Goal: Contribute content: Add original content to the website for others to see

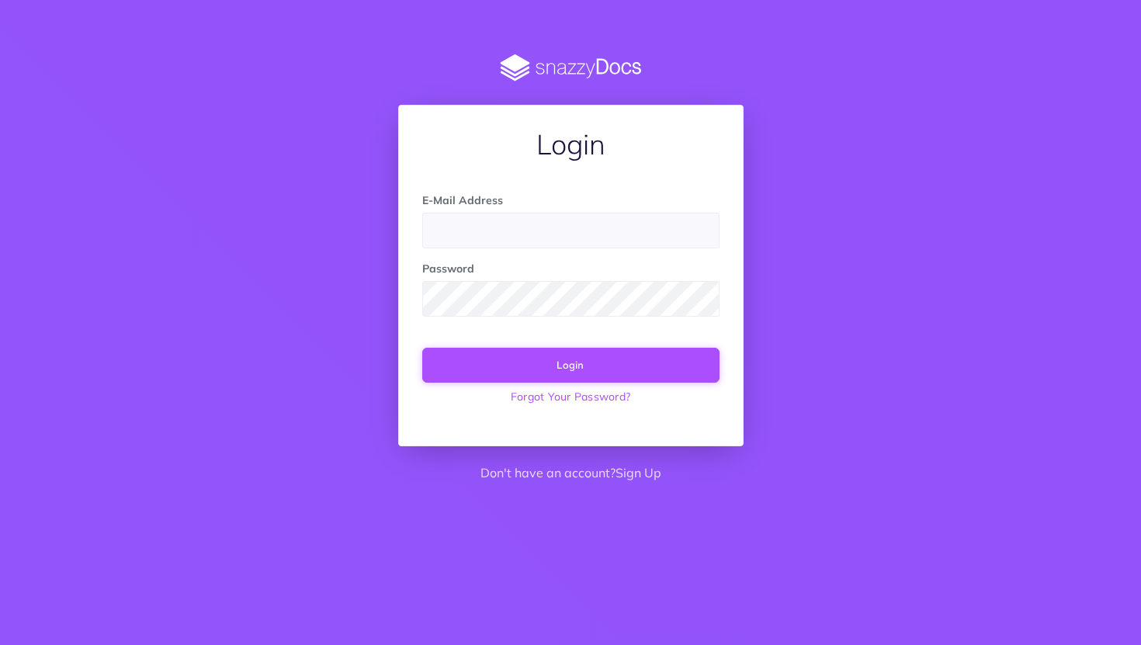
type input "[PERSON_NAME][EMAIL_ADDRESS]"
click at [559, 364] on button "Login" at bounding box center [570, 365] width 297 height 34
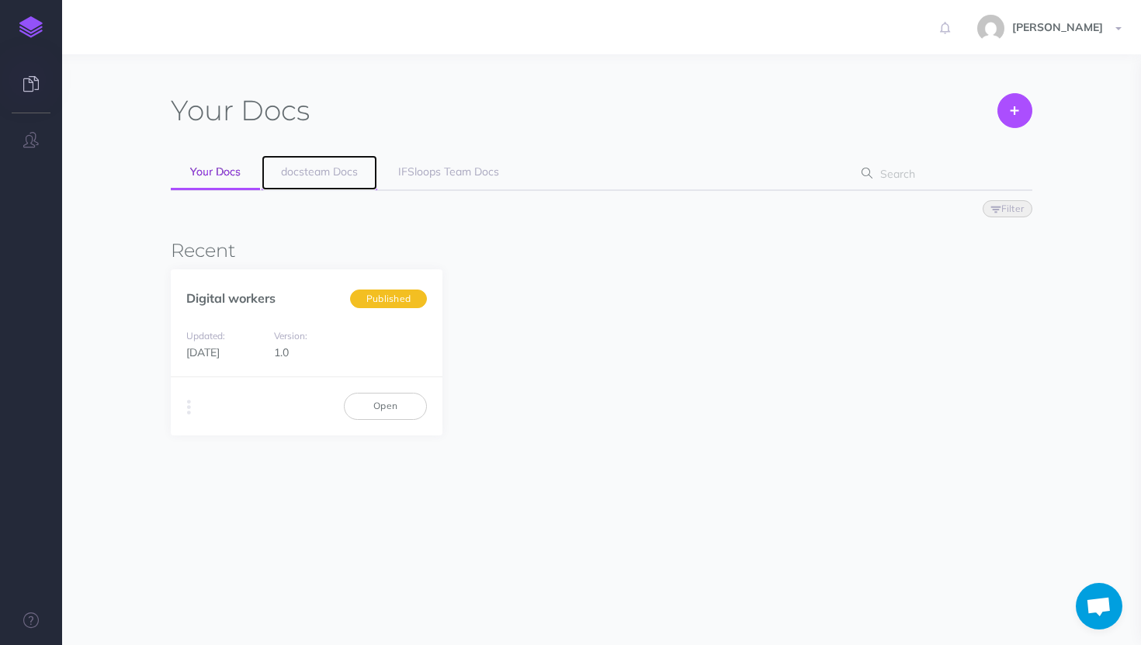
click at [348, 179] on link "docsteam Docs" at bounding box center [320, 172] width 116 height 35
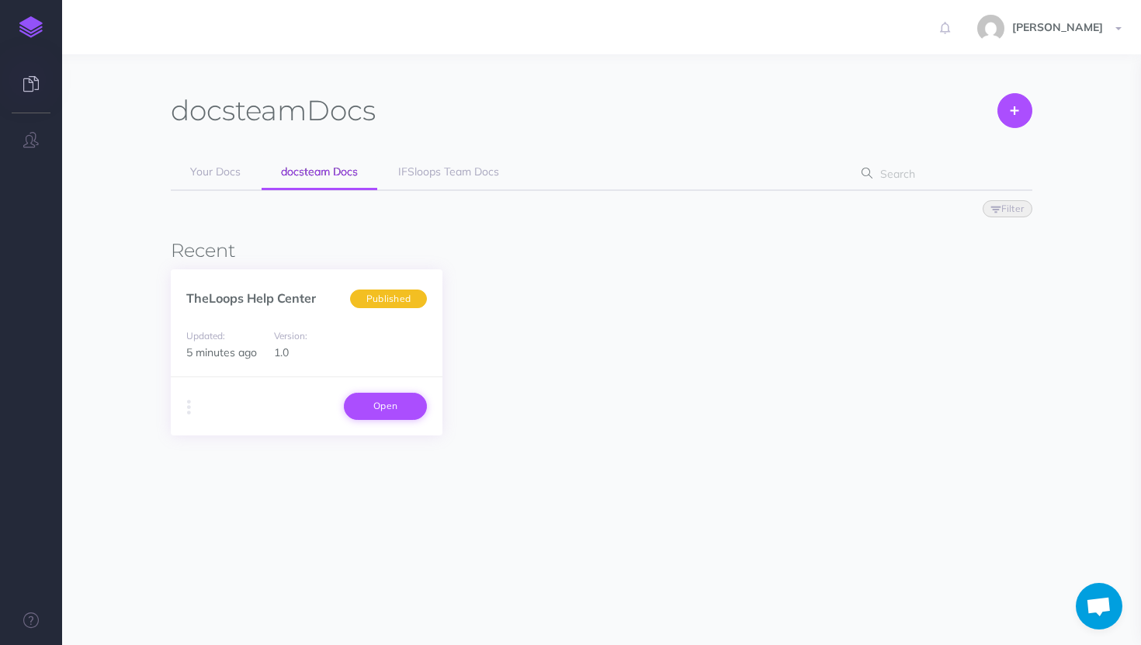
scroll to position [389, 0]
click at [411, 398] on link "Open" at bounding box center [385, 406] width 83 height 26
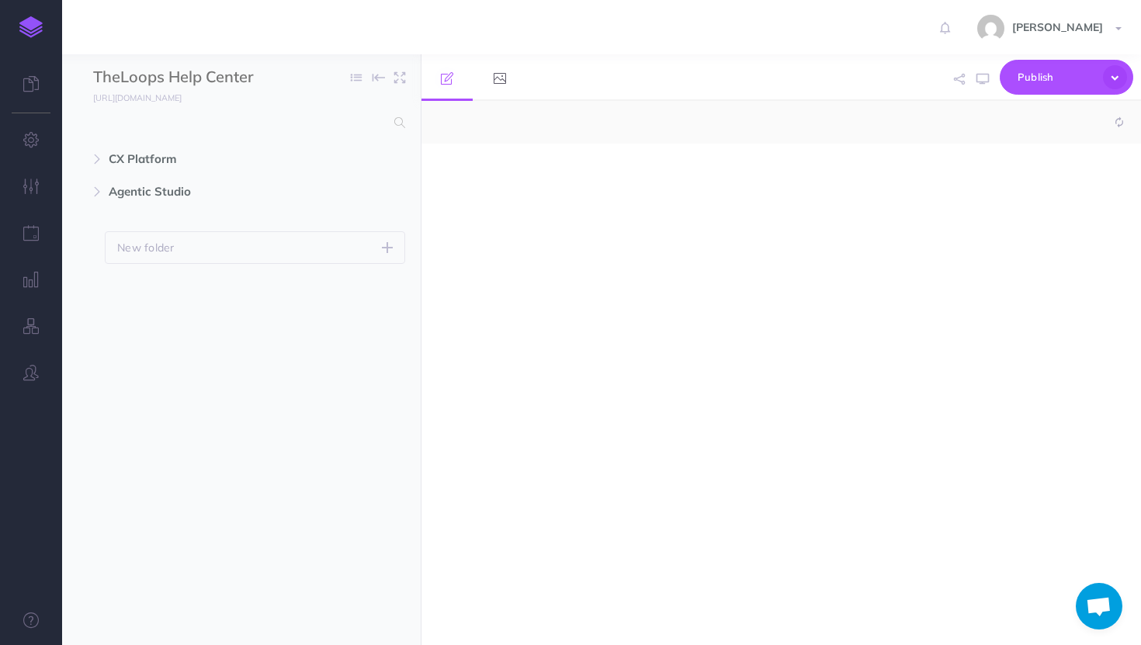
select select "null"
click at [32, 31] on img at bounding box center [30, 27] width 23 height 22
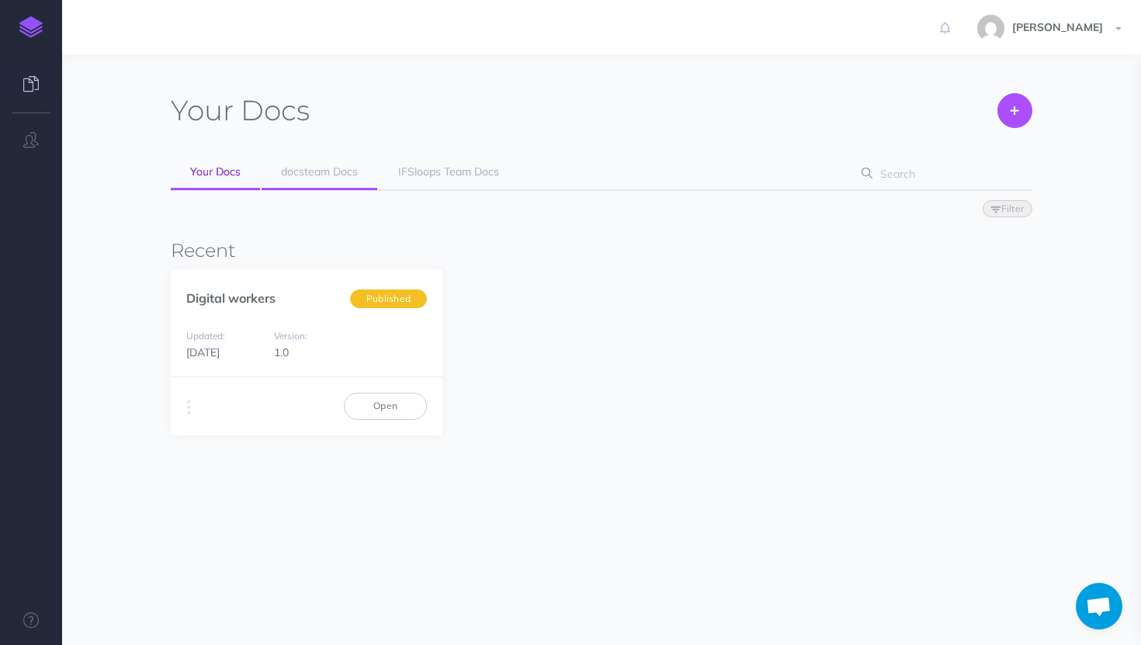
scroll to position [389, 0]
click at [309, 182] on link "docsteam Docs" at bounding box center [320, 172] width 116 height 35
click at [390, 401] on link "Open" at bounding box center [385, 406] width 83 height 26
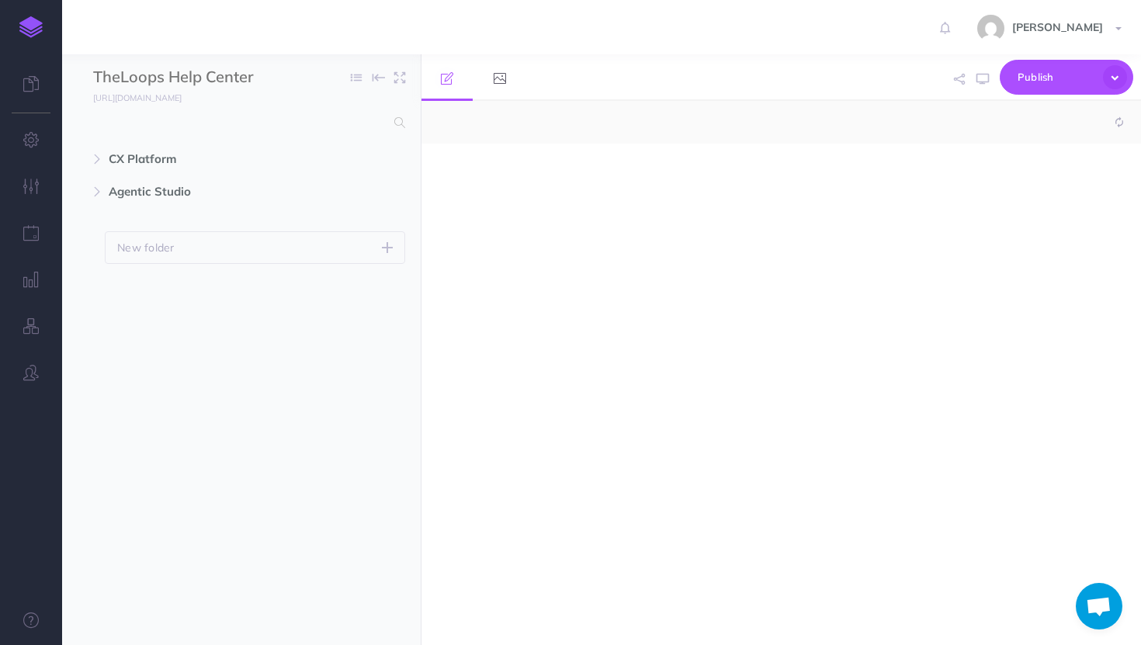
scroll to position [389, 0]
select select "null"
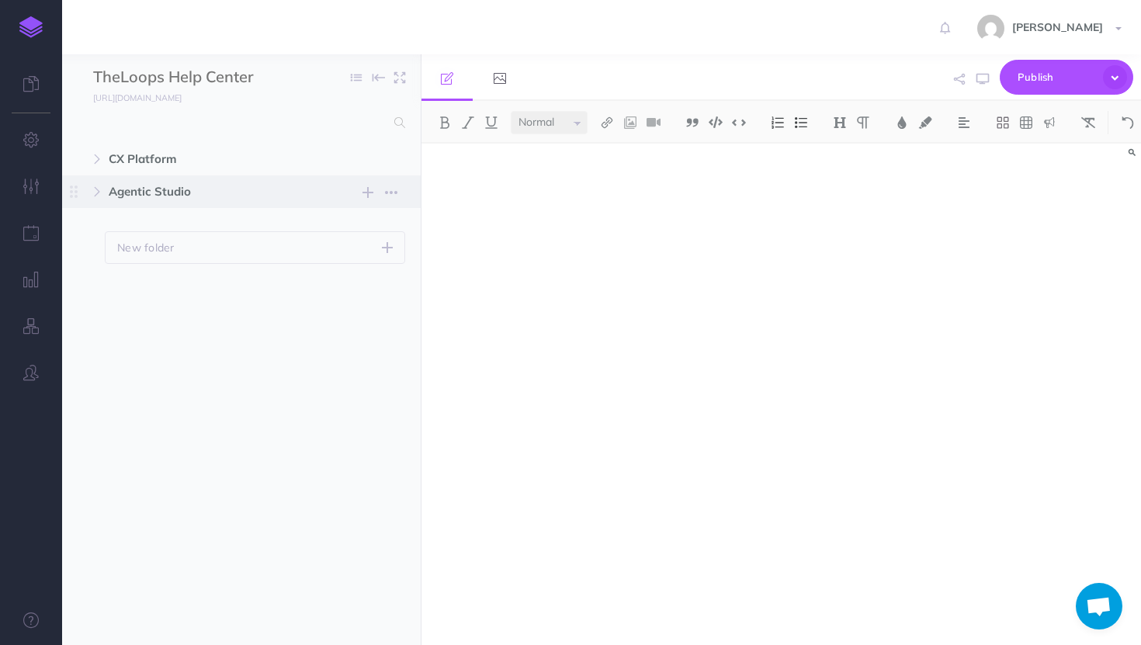
click at [166, 195] on span "Agentic Studio" at bounding box center [208, 191] width 199 height 19
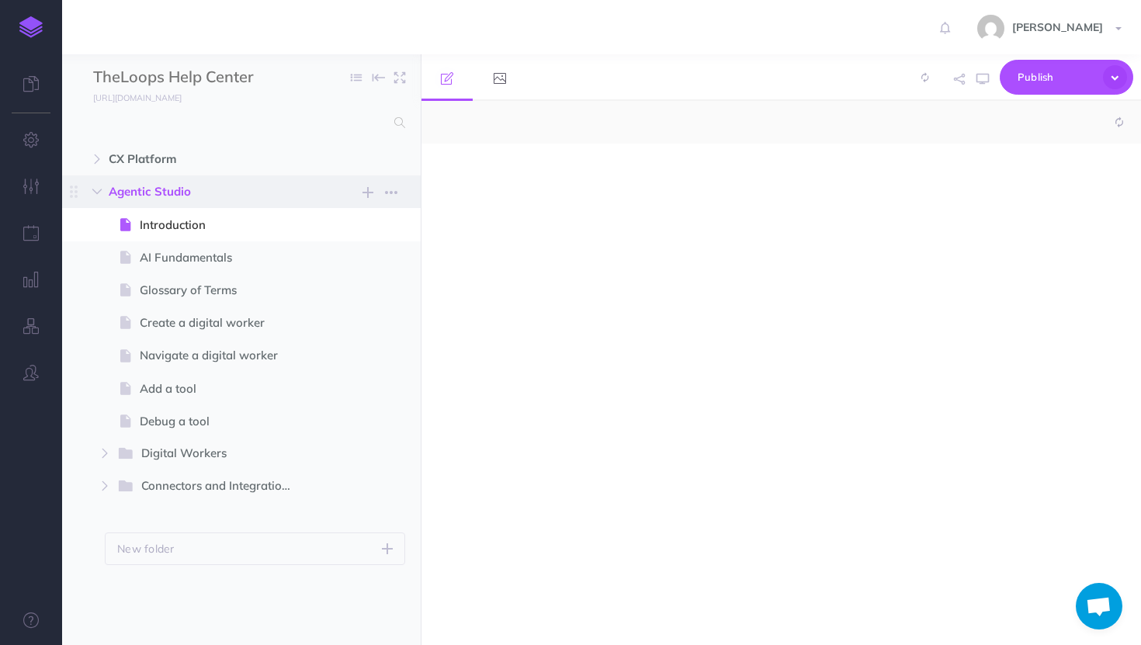
select select "null"
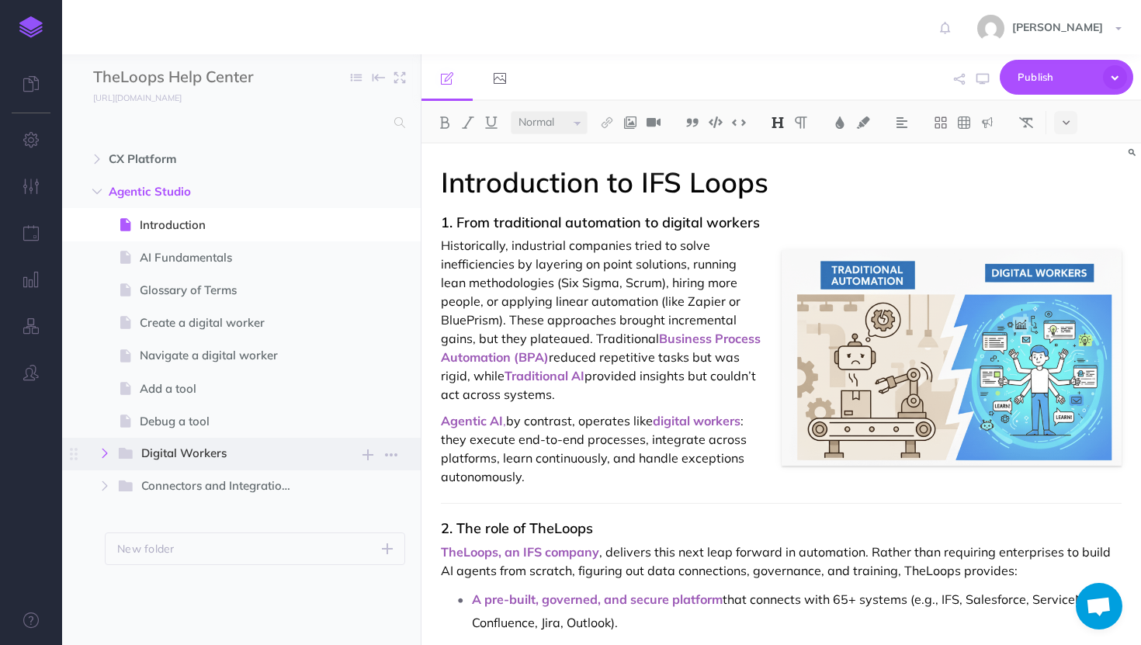
click at [95, 453] on button "button" at bounding box center [105, 453] width 28 height 19
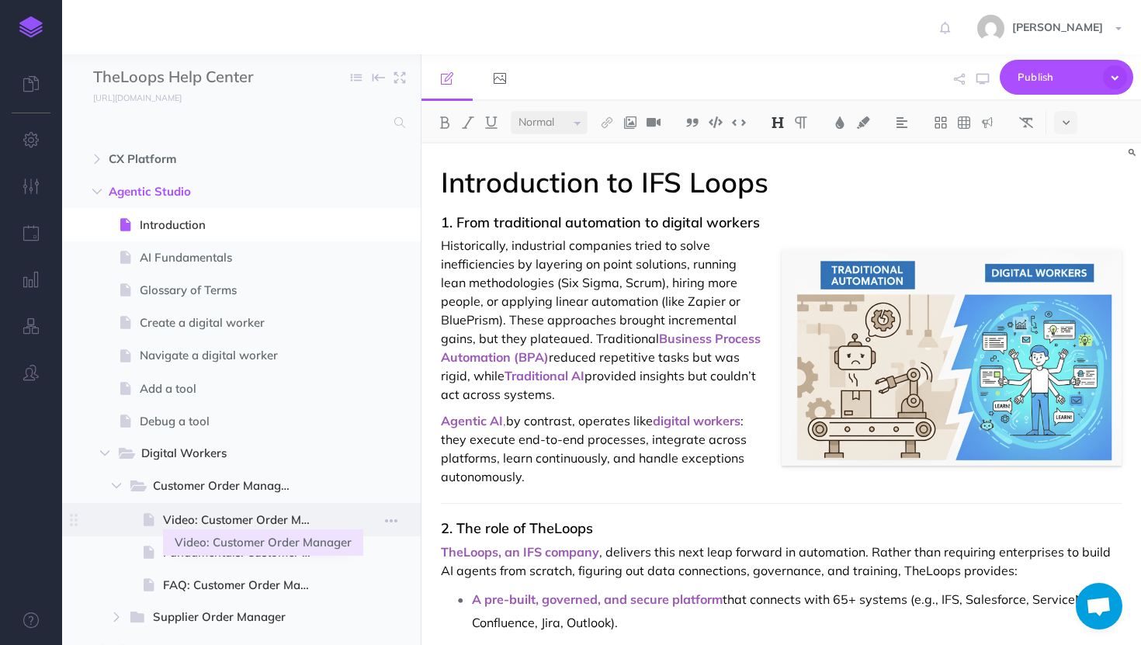
click at [175, 524] on span "Video: Customer Order Manager" at bounding box center [245, 520] width 165 height 19
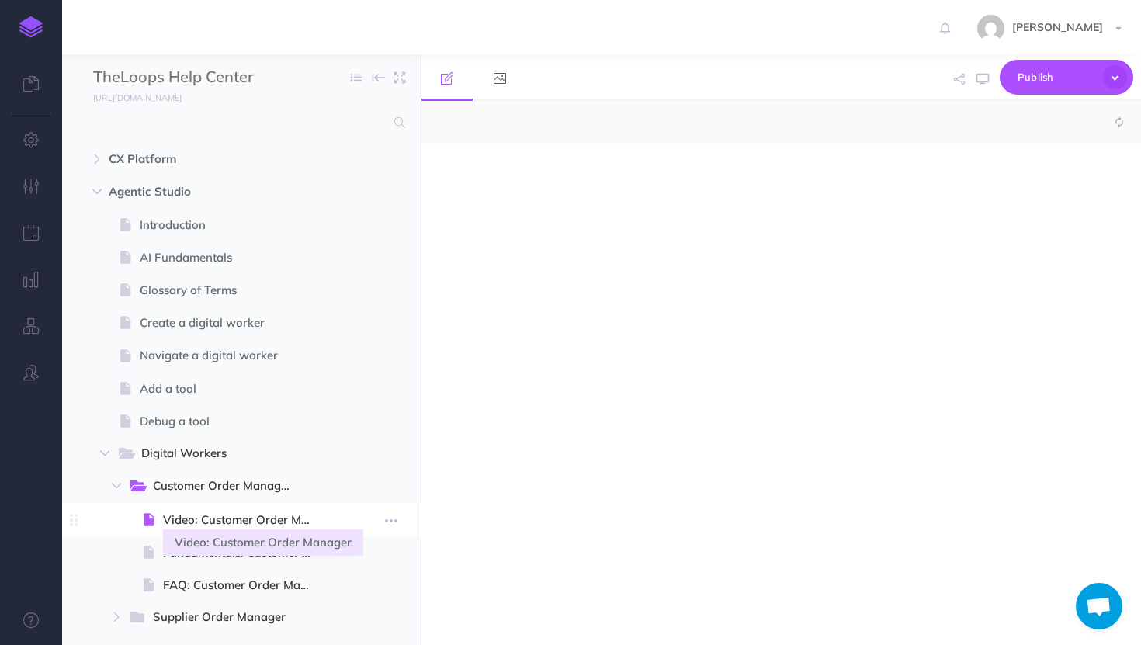
select select "null"
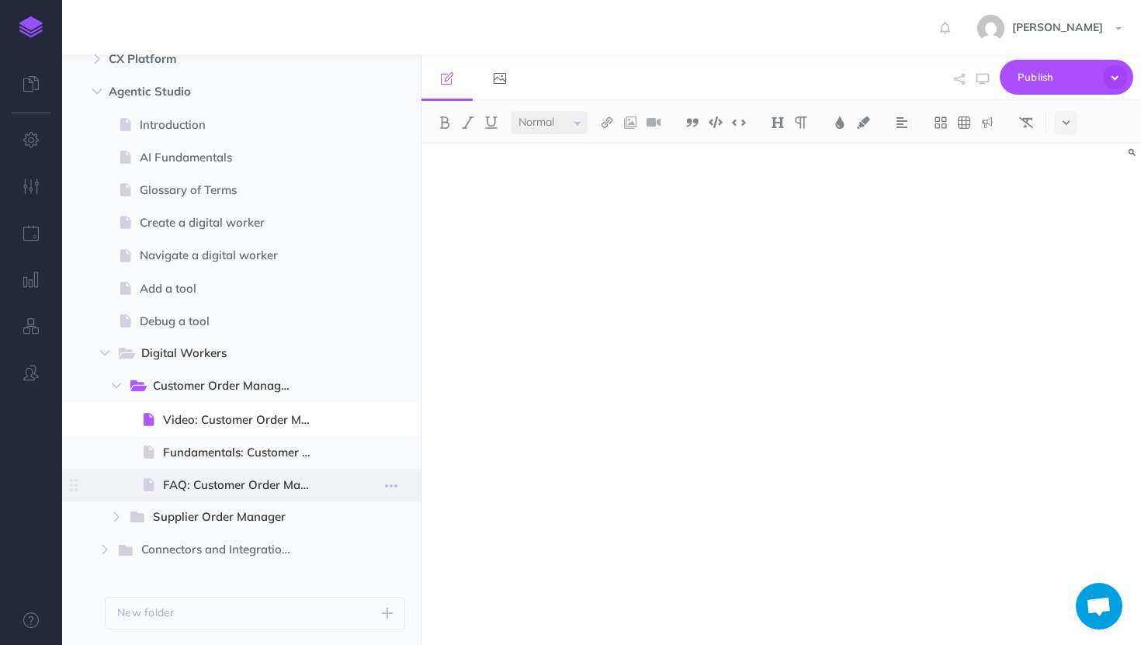
scroll to position [146, 0]
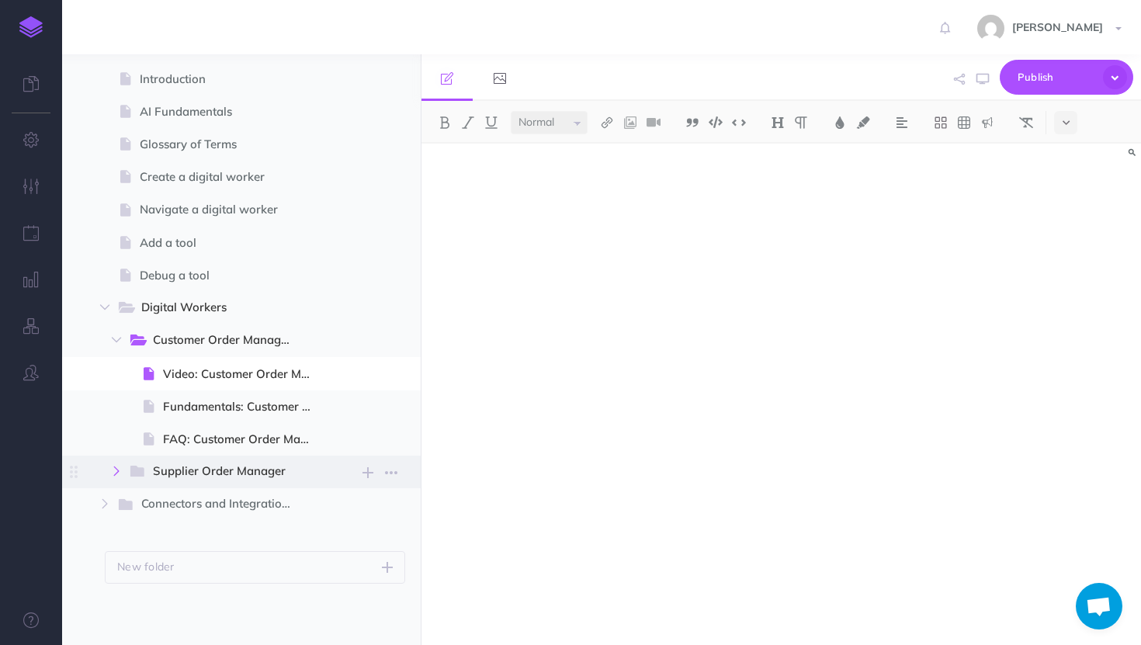
click at [123, 473] on button "button" at bounding box center [116, 471] width 28 height 19
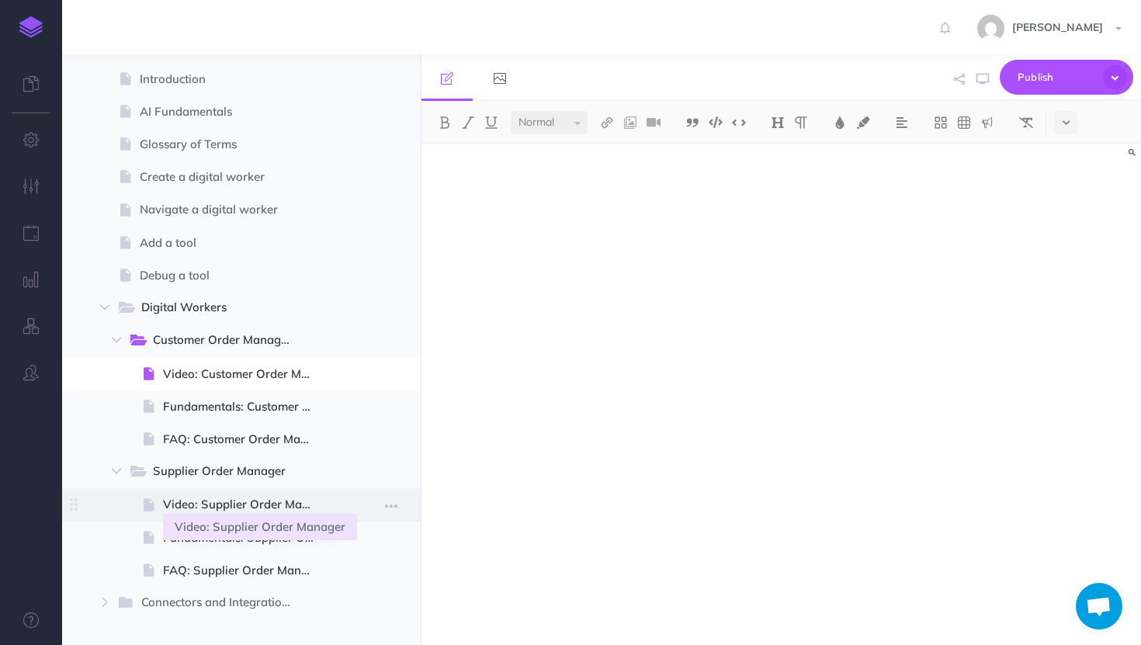
click at [186, 502] on span "Video: Supplier Order Manager" at bounding box center [245, 504] width 165 height 19
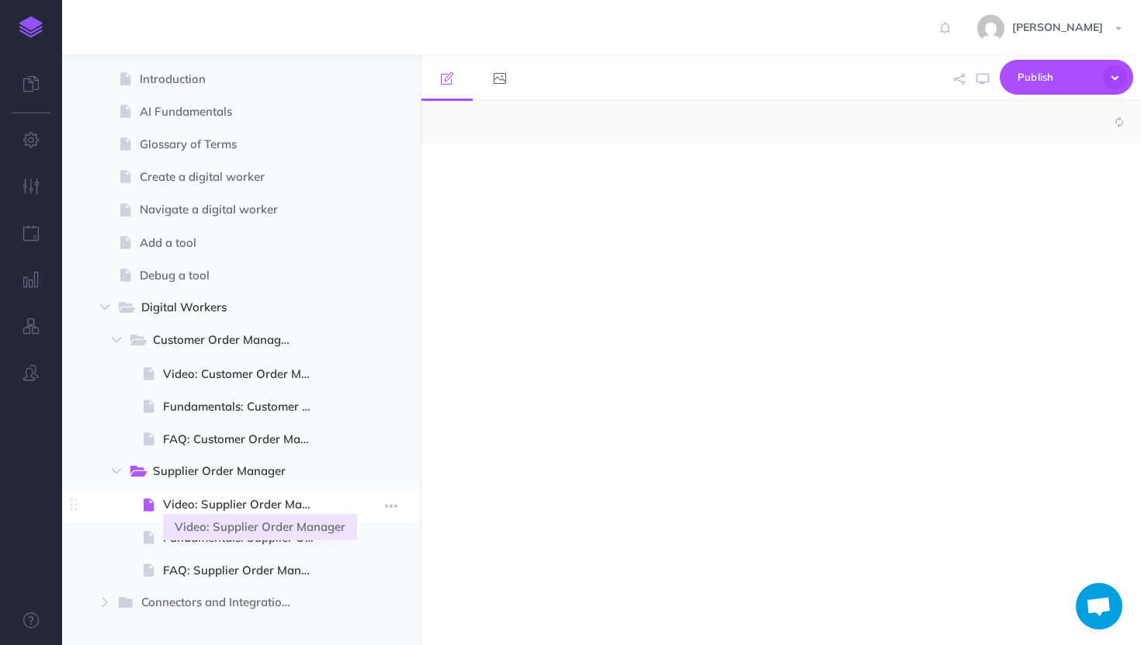
select select "null"
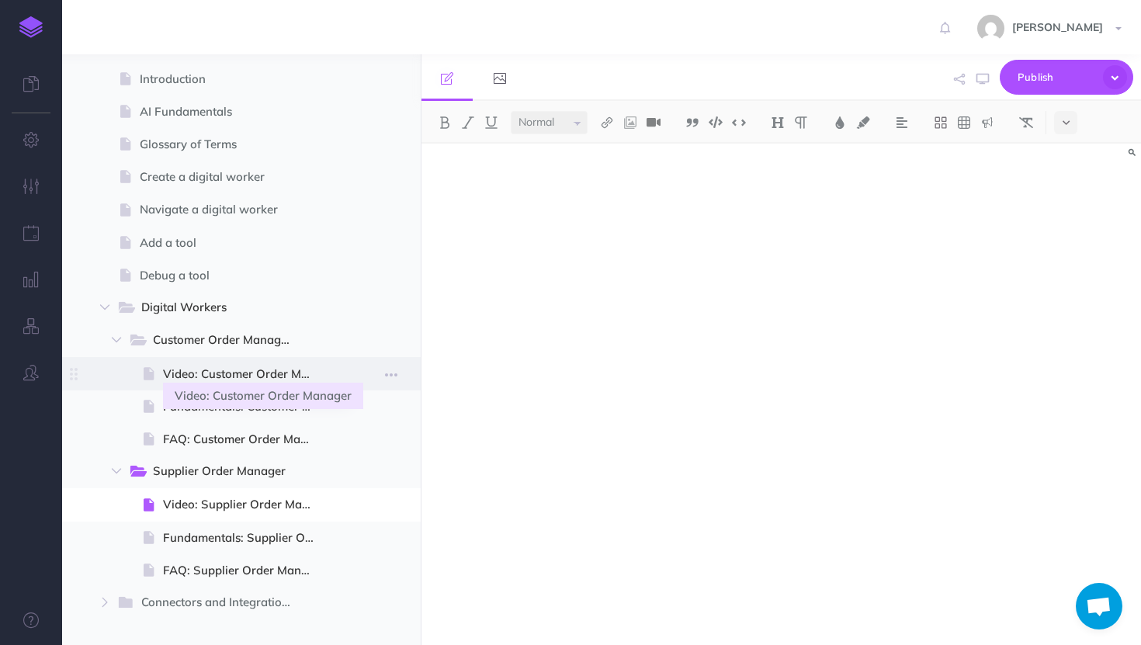
click at [236, 373] on span "Video: Customer Order Manager" at bounding box center [245, 374] width 165 height 19
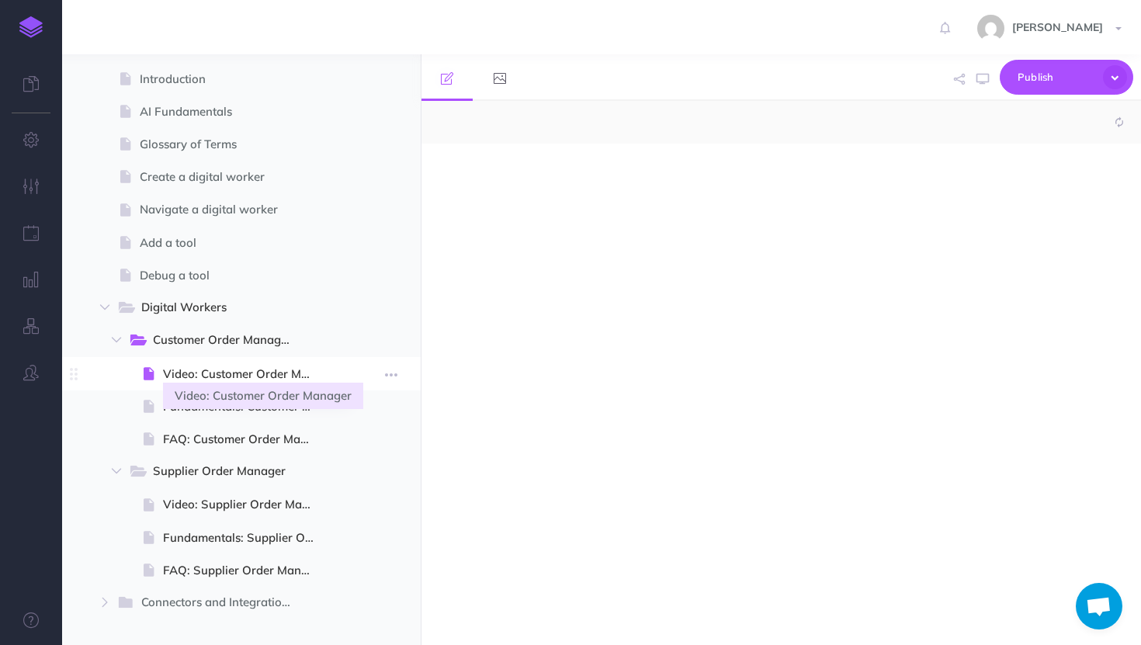
select select "null"
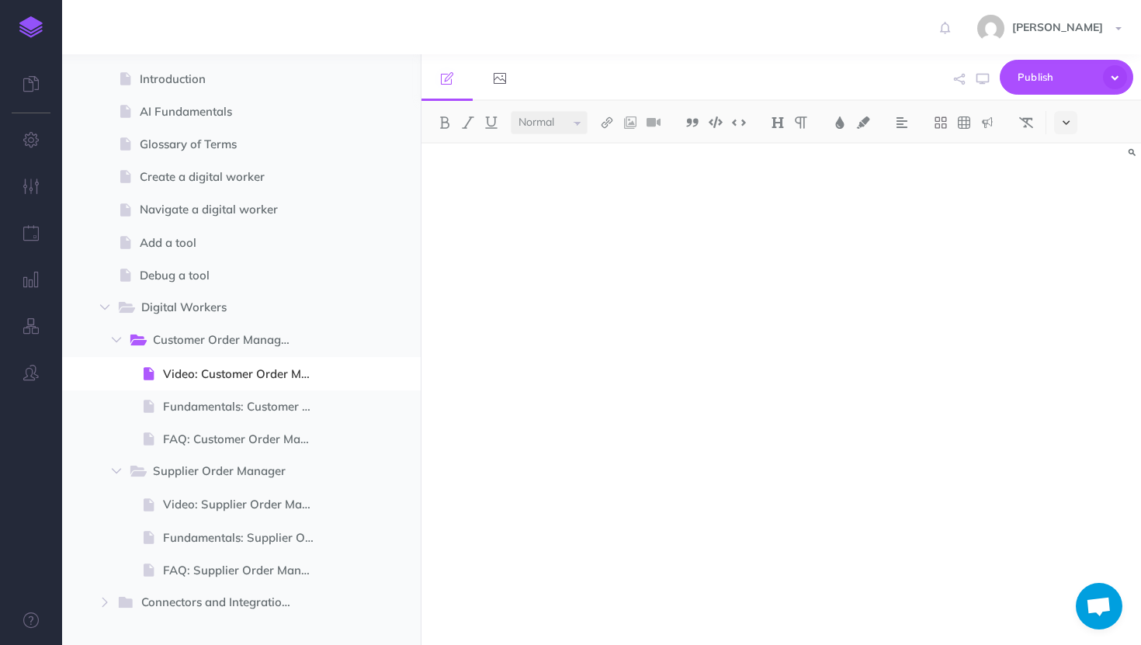
click at [1072, 115] on button at bounding box center [1065, 122] width 23 height 23
click at [1067, 365] on button at bounding box center [1065, 359] width 23 height 23
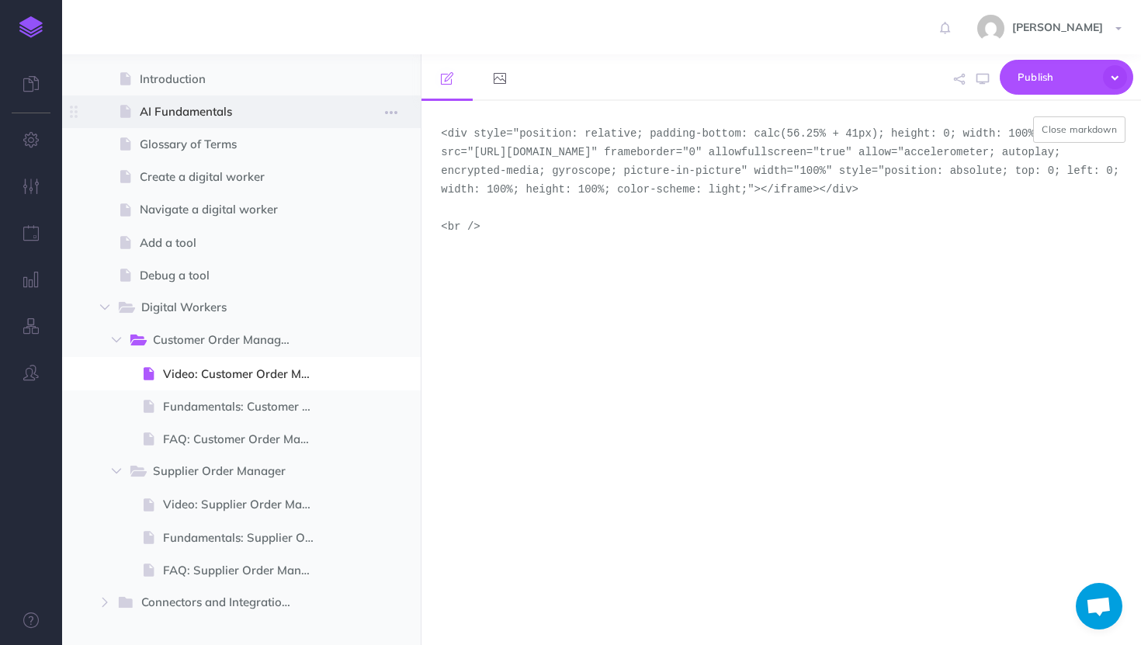
drag, startPoint x: 517, startPoint y: 268, endPoint x: 396, endPoint y: 123, distance: 189.0
click at [396, 123] on div "TheLoops Help Center Collapse all Expand all Expand to root folders [URL][DOMAI…" at bounding box center [601, 349] width 1079 height 591
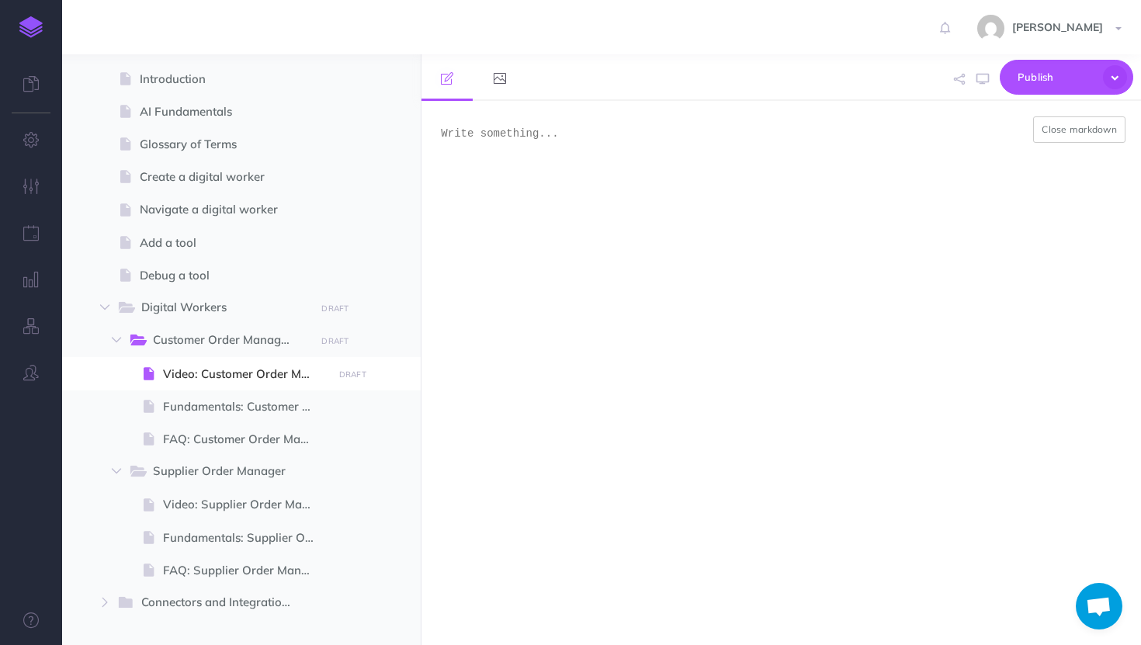
paste textarea "<iframe src="[URL][DOMAIN_NAME]" width="640" height="480" allow="autoplay"></if…"
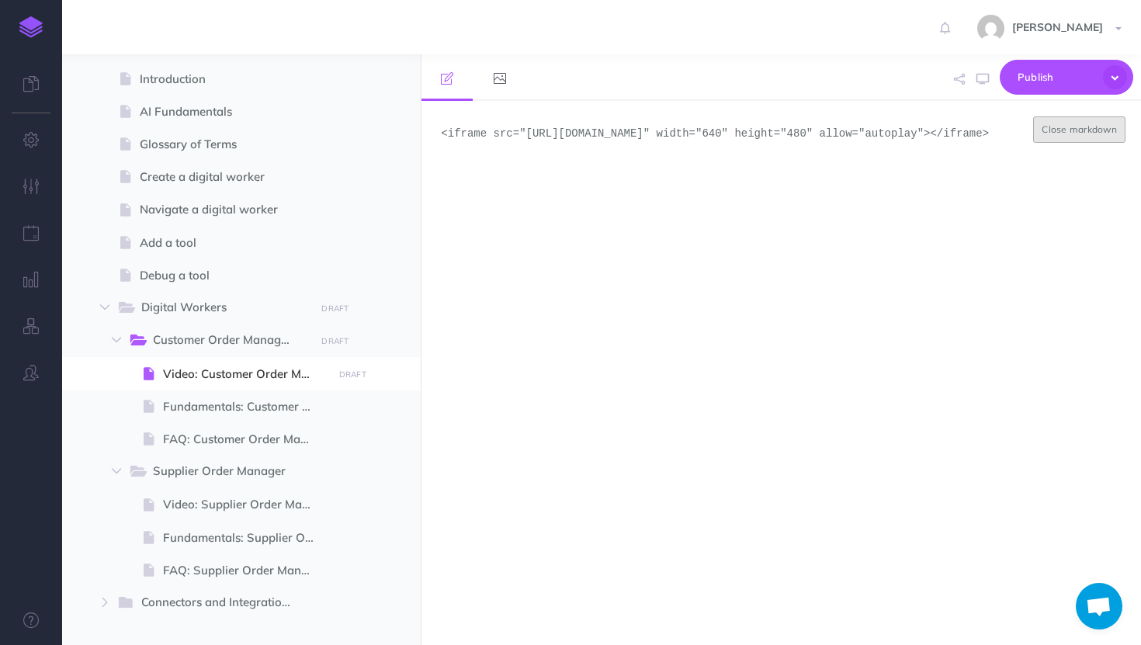
type textarea "<iframe src="[URL][DOMAIN_NAME]" width="640" height="480" allow="autoplay"></if…"
click at [1096, 135] on button "Close markdown" at bounding box center [1079, 129] width 92 height 26
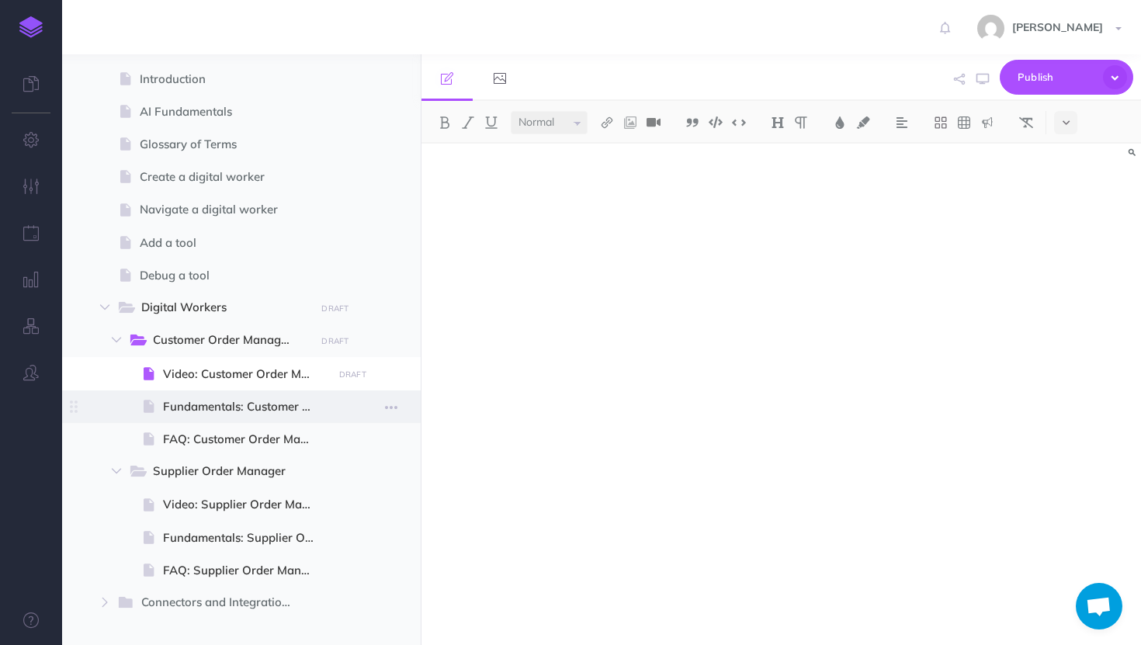
click at [252, 392] on span at bounding box center [241, 406] width 359 height 33
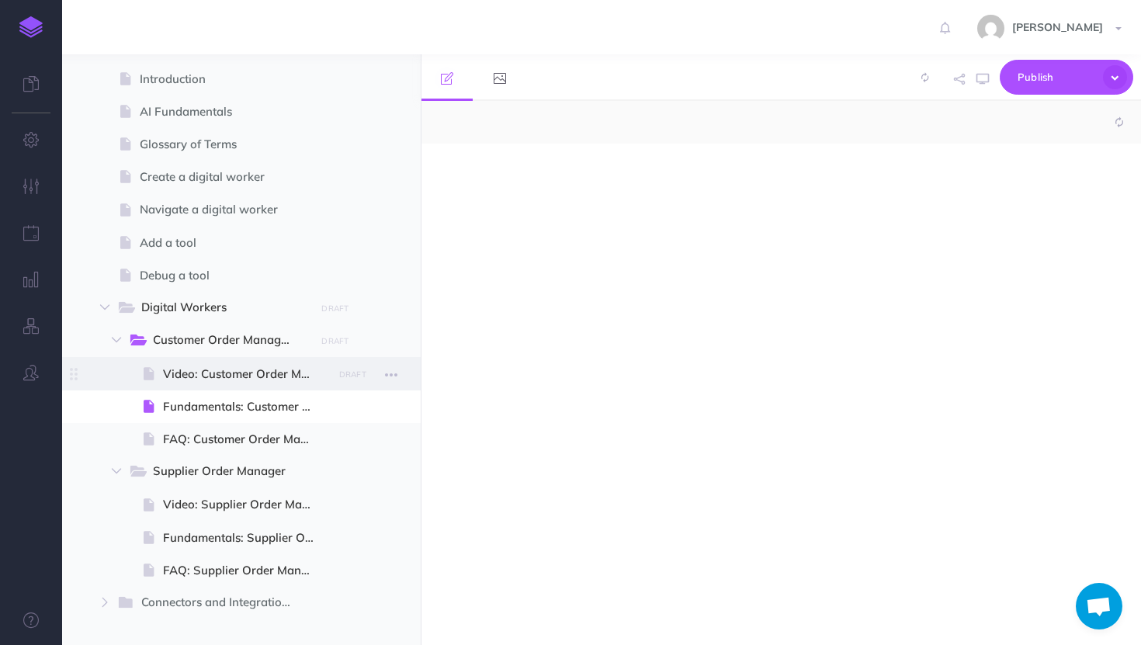
select select "null"
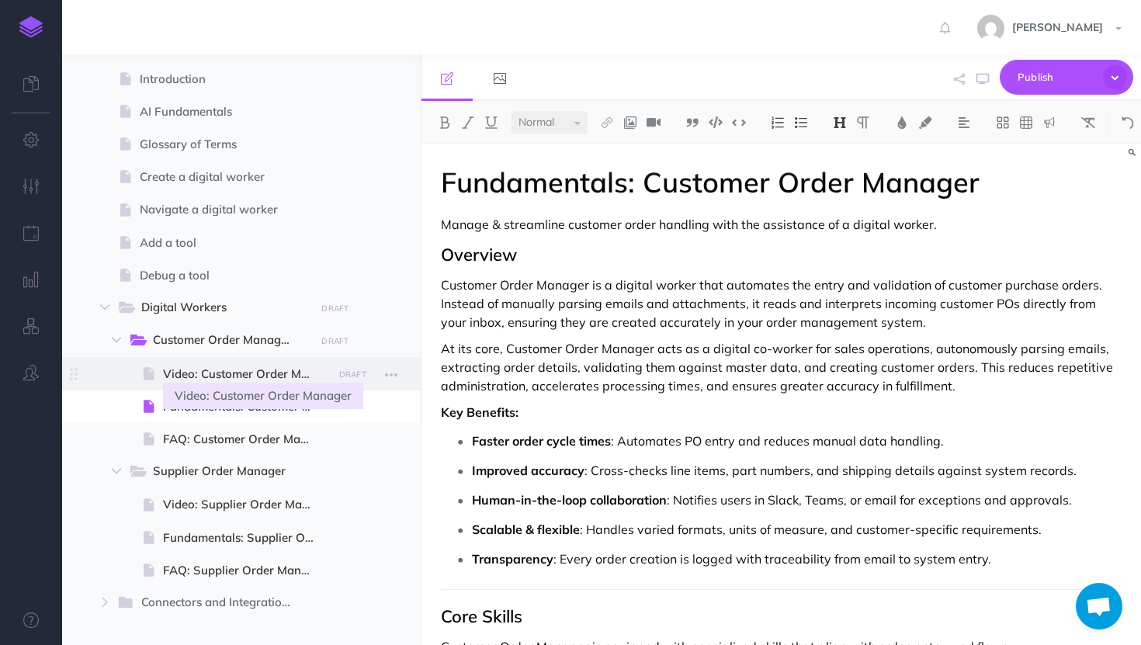
click at [252, 371] on span "Video: Customer Order Manager" at bounding box center [245, 374] width 165 height 19
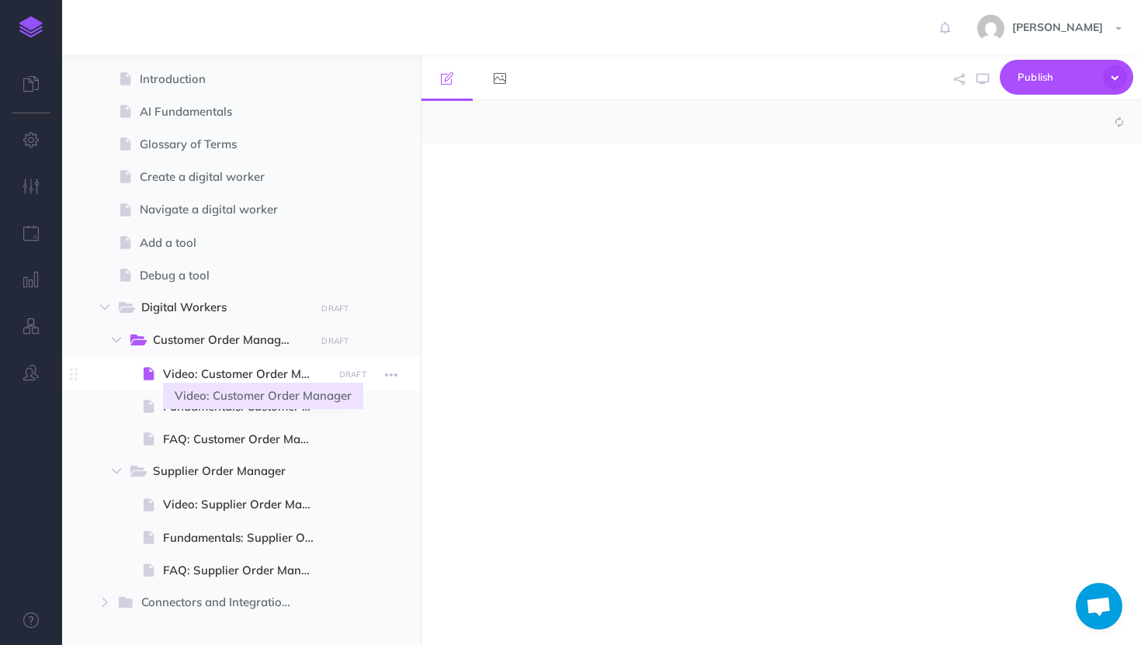
select select "null"
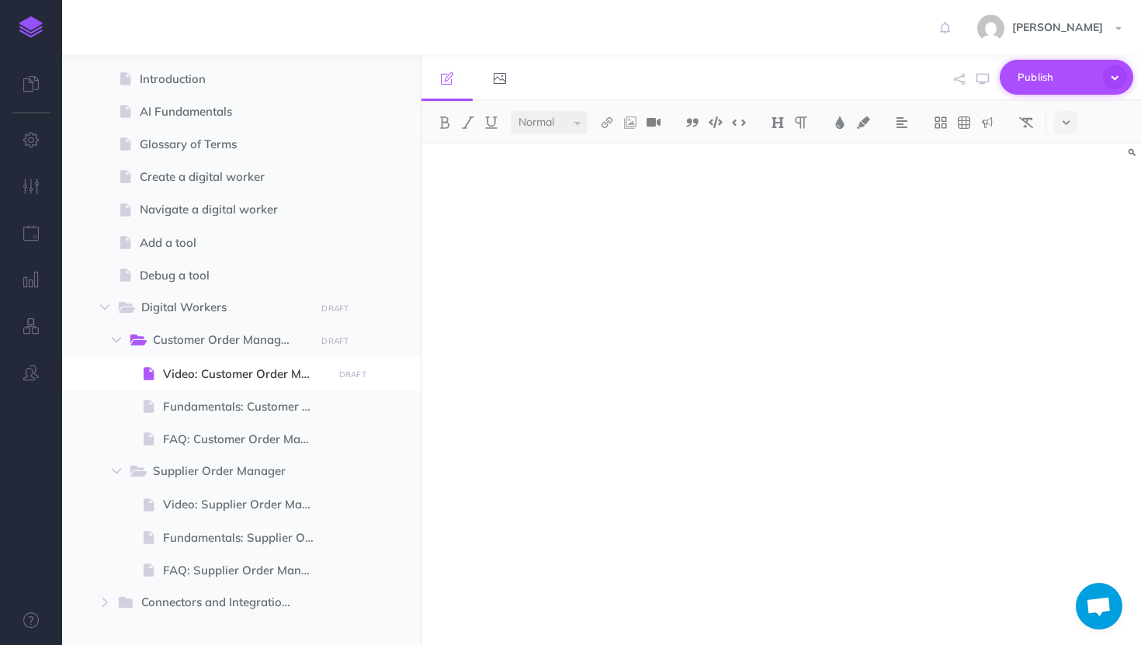
click at [1058, 74] on span "Publish" at bounding box center [1056, 77] width 78 height 24
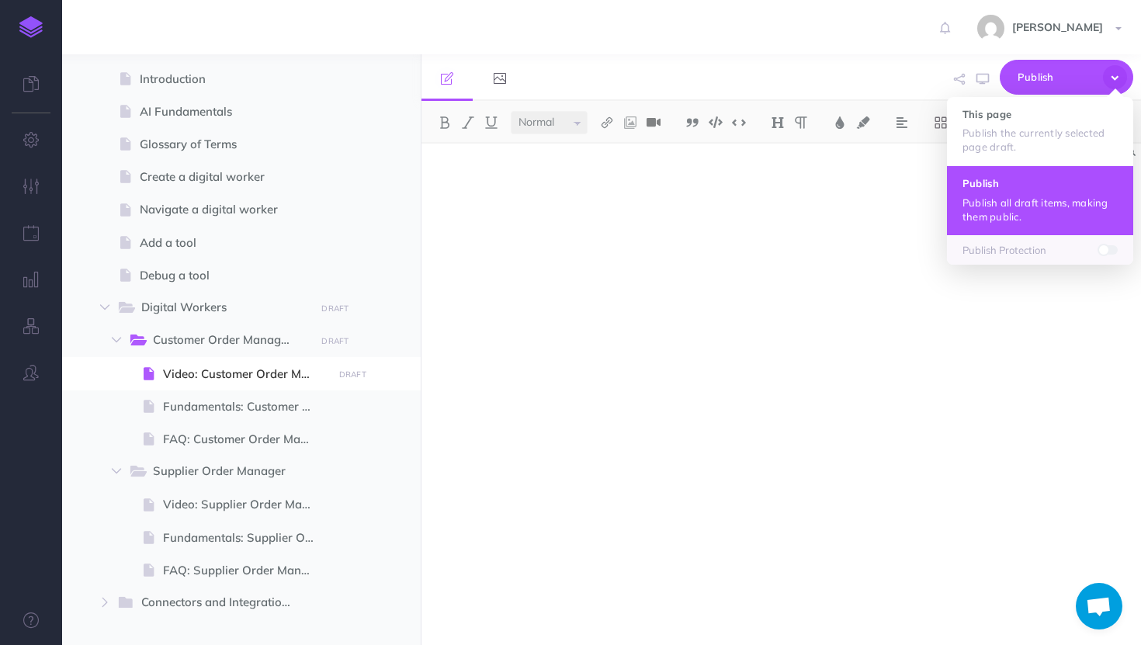
click at [1013, 199] on p "Publish all draft items, making them public." at bounding box center [1039, 210] width 155 height 28
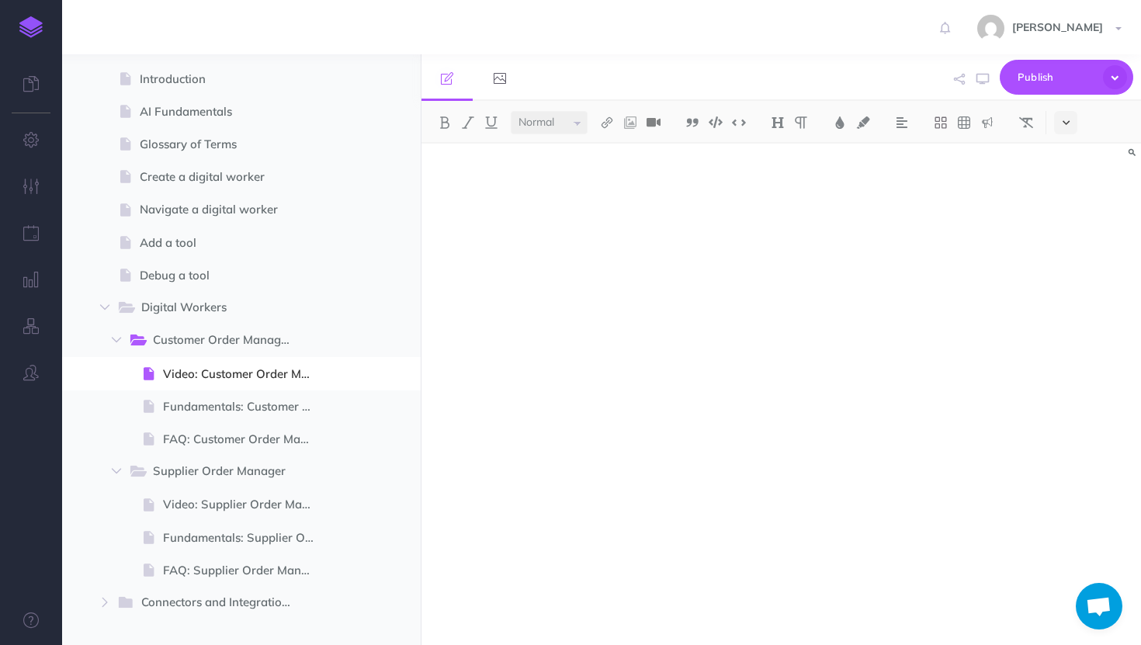
click at [1061, 122] on button at bounding box center [1065, 122] width 23 height 23
click at [1061, 360] on img at bounding box center [1065, 359] width 14 height 9
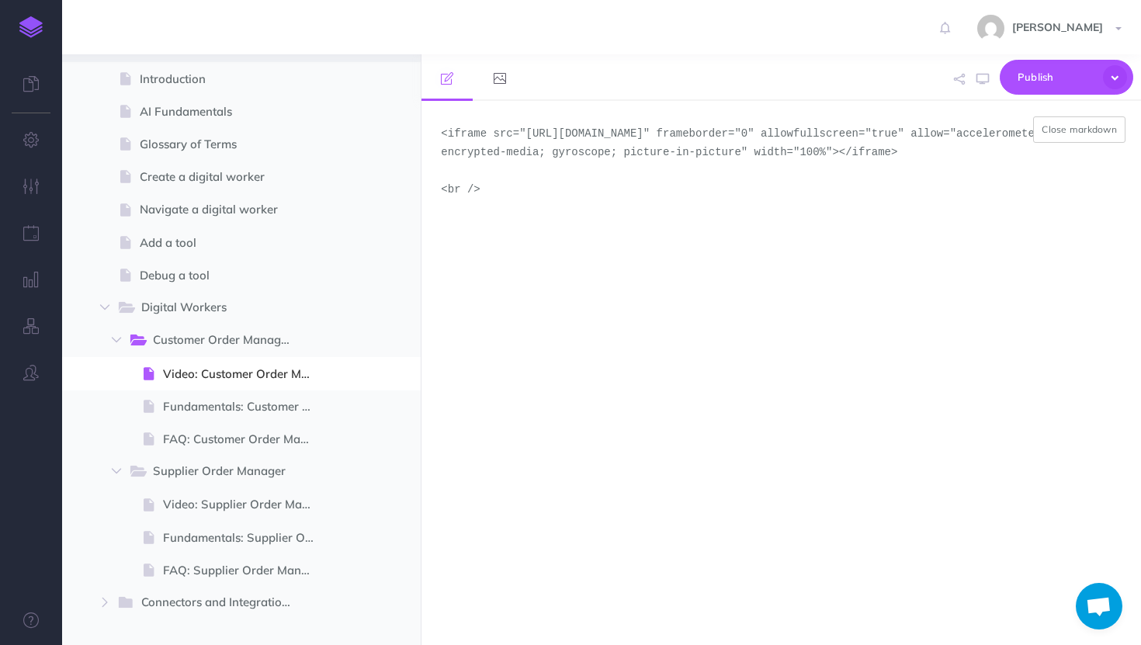
drag, startPoint x: 510, startPoint y: 229, endPoint x: 380, endPoint y: 61, distance: 212.5
click at [380, 61] on div "TheLoops Help Center Collapse all Expand all Expand to root folders [URL][DOMAI…" at bounding box center [601, 349] width 1079 height 591
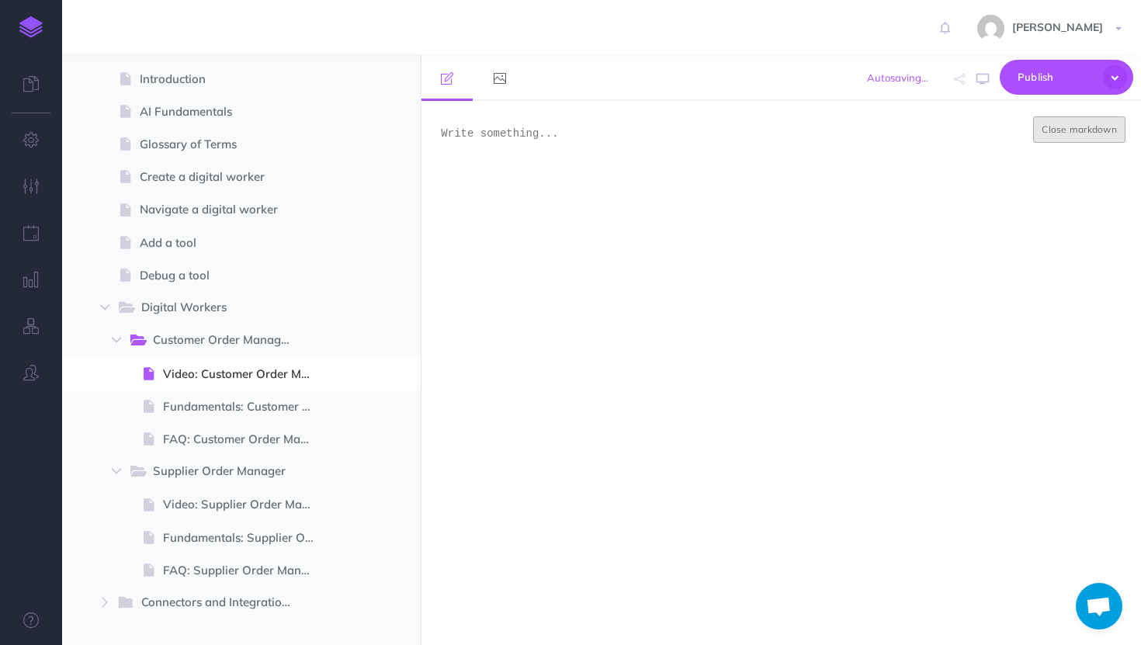
click at [1064, 125] on button "Close markdown" at bounding box center [1079, 129] width 92 height 26
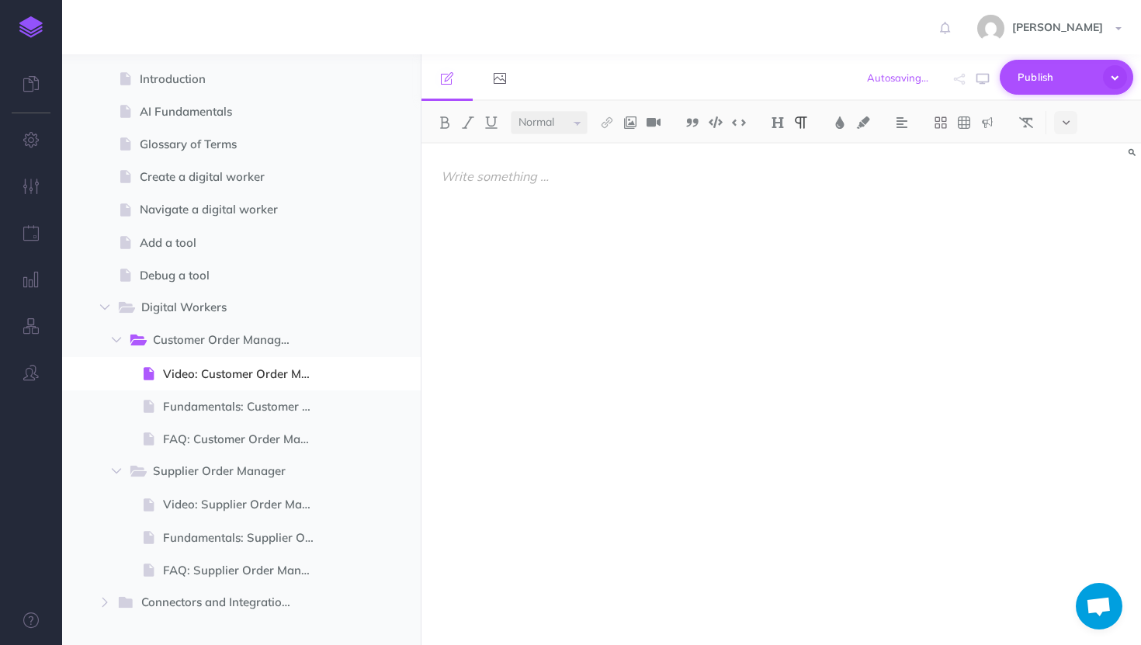
click at [1064, 72] on span "Publish" at bounding box center [1056, 77] width 78 height 24
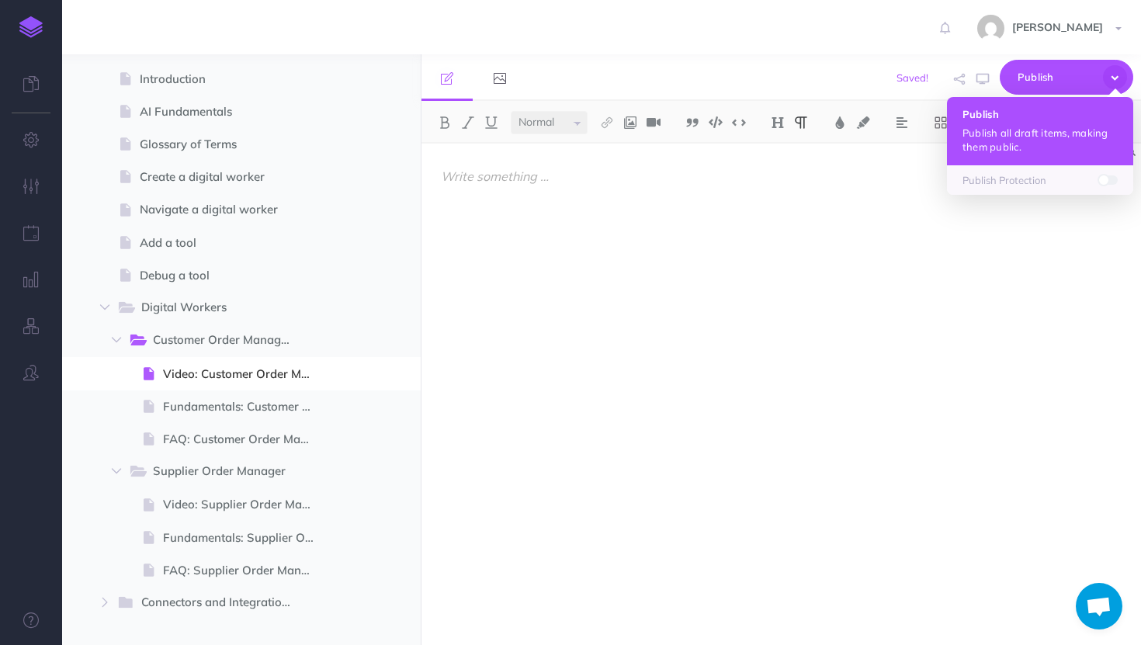
click at [986, 118] on h4 "Publish" at bounding box center [1039, 114] width 155 height 11
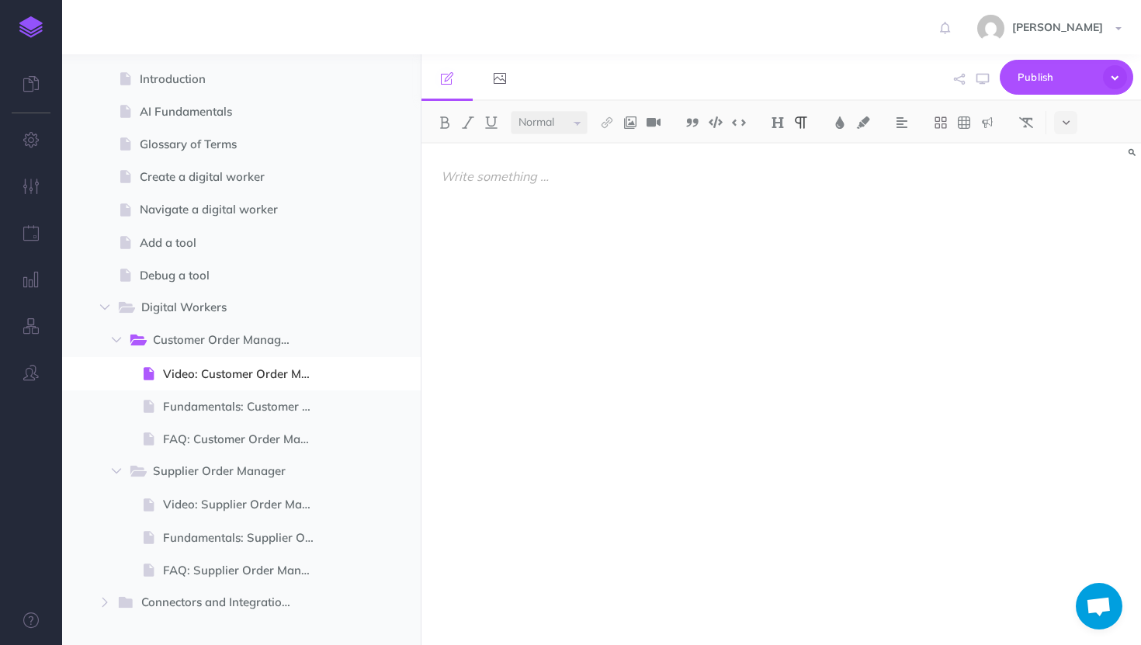
click at [1079, 131] on div "Small Normal Large H1 H2 H3 H4" at bounding box center [780, 122] width 719 height 43
click at [1072, 125] on button at bounding box center [1065, 122] width 23 height 23
click at [1072, 358] on img at bounding box center [1065, 359] width 14 height 9
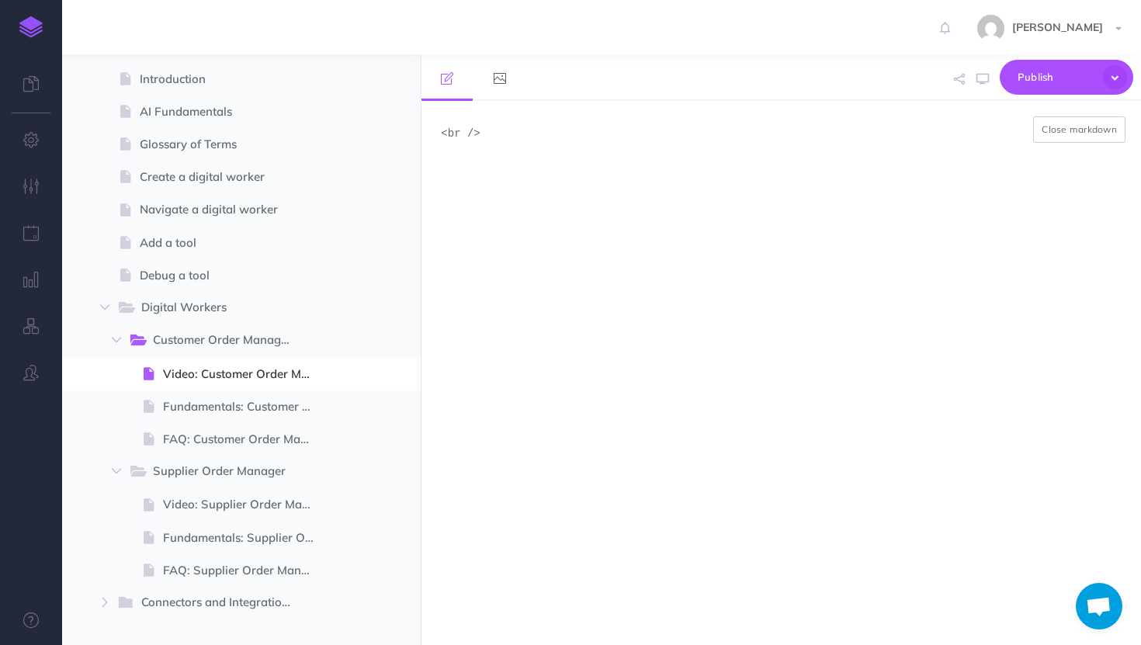
drag, startPoint x: 501, startPoint y: 156, endPoint x: 421, endPoint y: 126, distance: 84.7
click at [421, 126] on textarea "<br />" at bounding box center [780, 373] width 719 height 544
paste textarea "iframe src="[URL][DOMAIN_NAME]" width="640" height="480" allow="autoplay"></ifr…"
type textarea "<iframe src="[URL][DOMAIN_NAME]" width="640" height="480" allow="autoplay"></if…"
click at [1043, 74] on span "Publish" at bounding box center [1056, 77] width 78 height 24
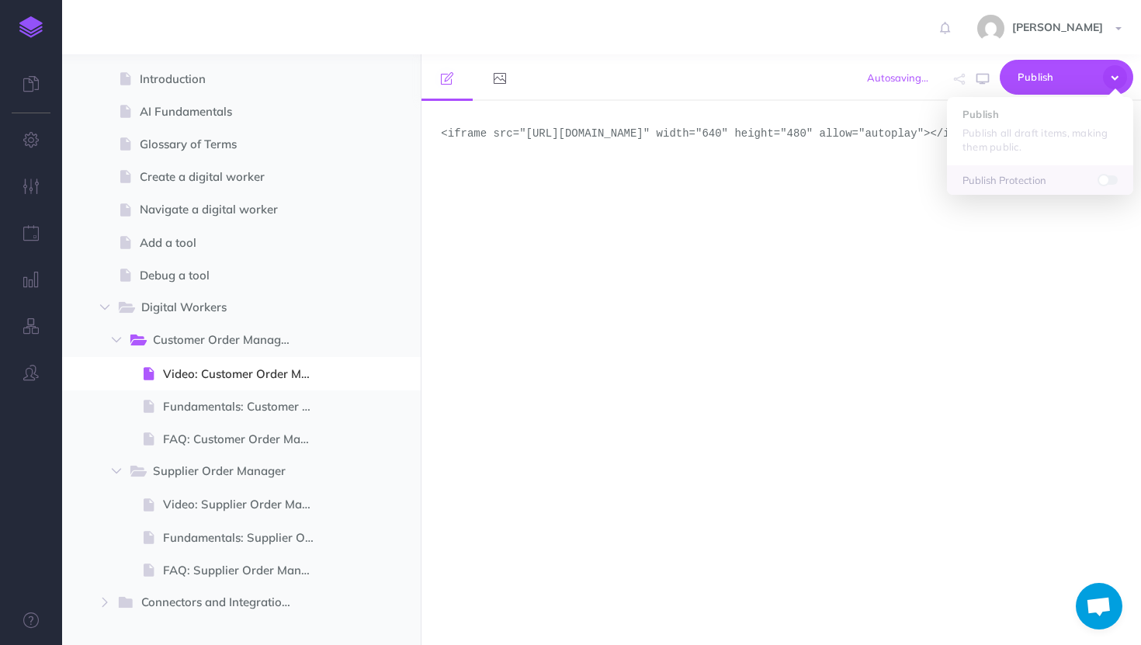
click at [895, 199] on textarea "<iframe src="[URL][DOMAIN_NAME]" width="640" height="480" allow="autoplay"></if…" at bounding box center [780, 373] width 719 height 544
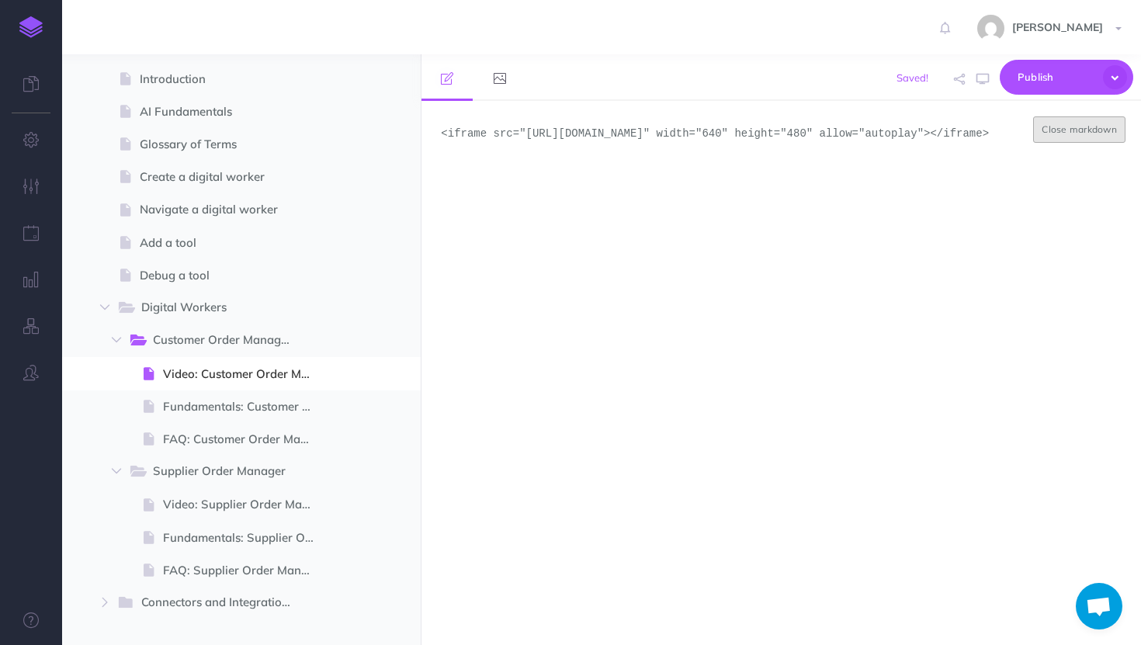
click at [1062, 133] on button "Close markdown" at bounding box center [1079, 129] width 92 height 26
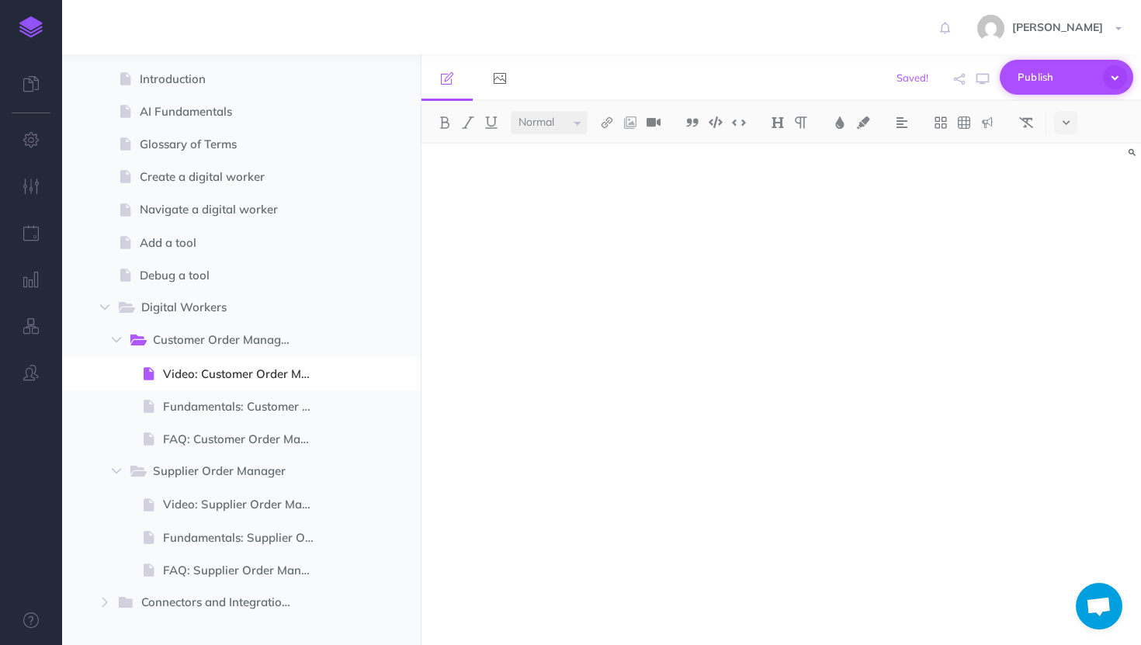
click at [1065, 81] on span "Publish" at bounding box center [1056, 77] width 78 height 24
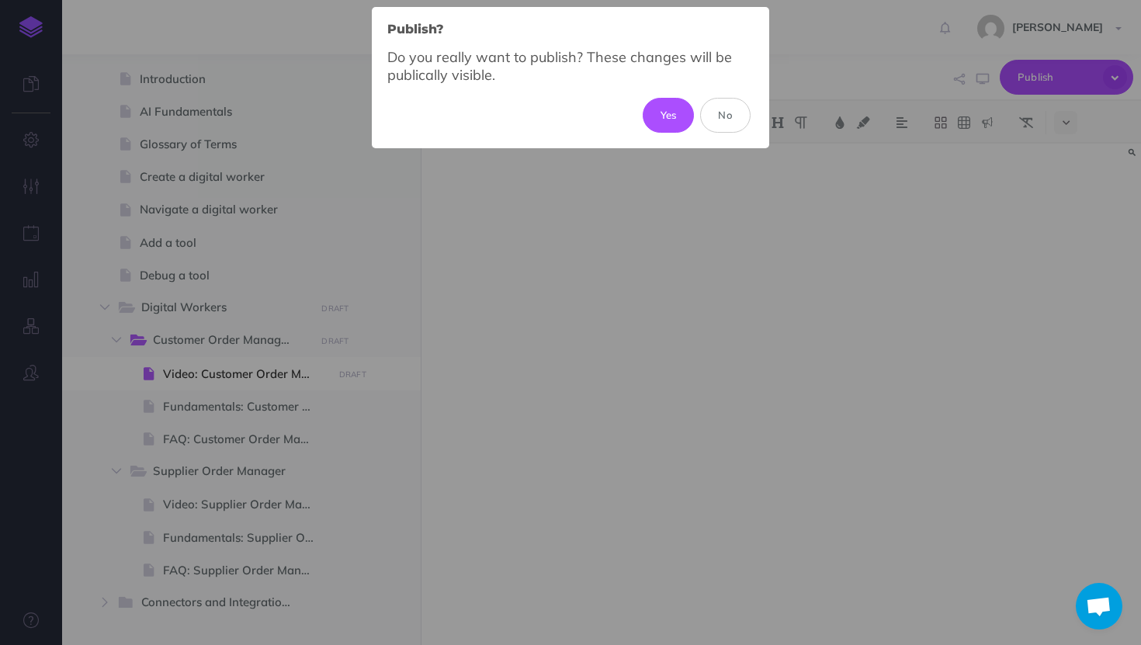
click at [817, 484] on div "Publish? × Do you really want to publish? These changes will be publically visi…" at bounding box center [570, 322] width 1141 height 645
click at [735, 106] on button "No" at bounding box center [725, 115] width 50 height 34
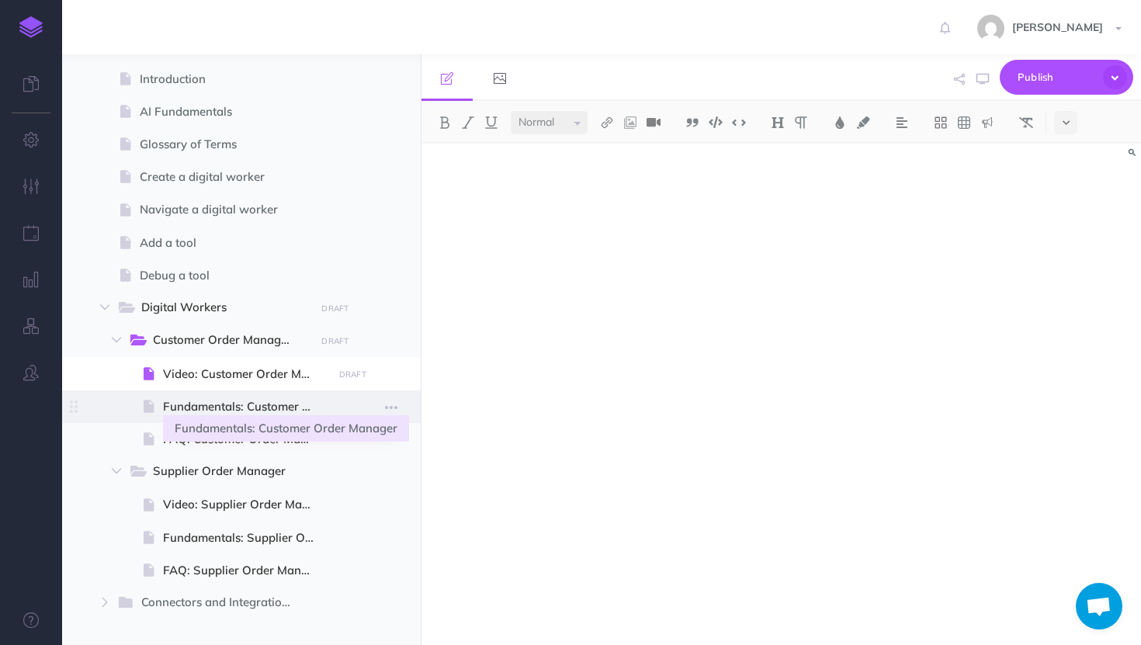
click at [214, 409] on span "Fundamentals: Customer Order Manager" at bounding box center [245, 406] width 165 height 19
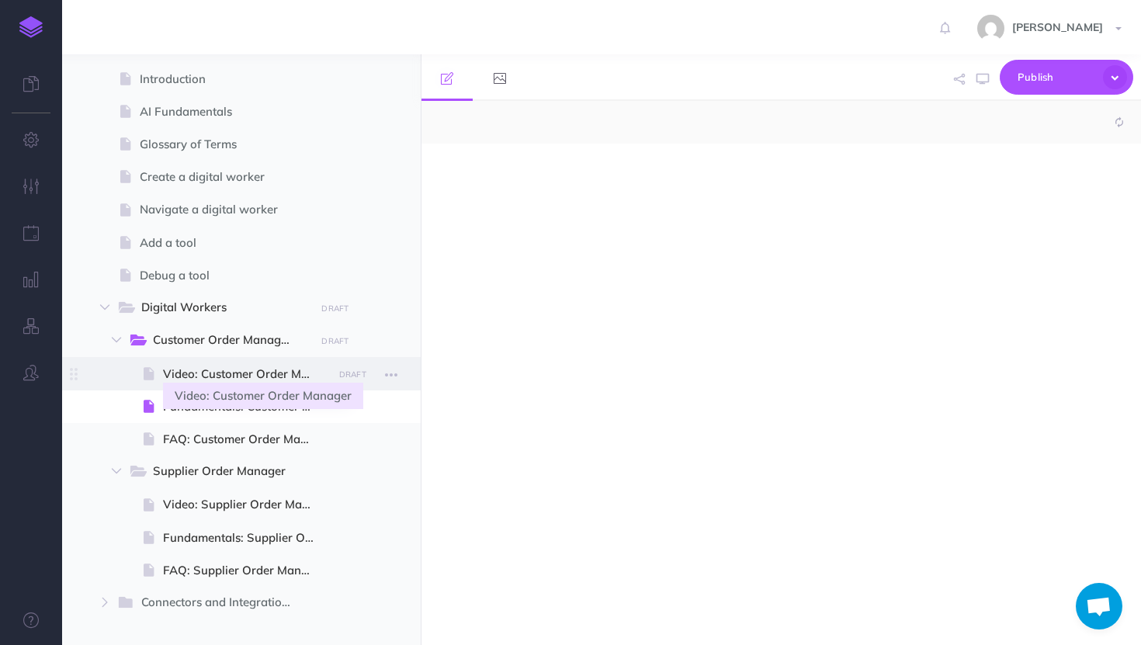
select select "null"
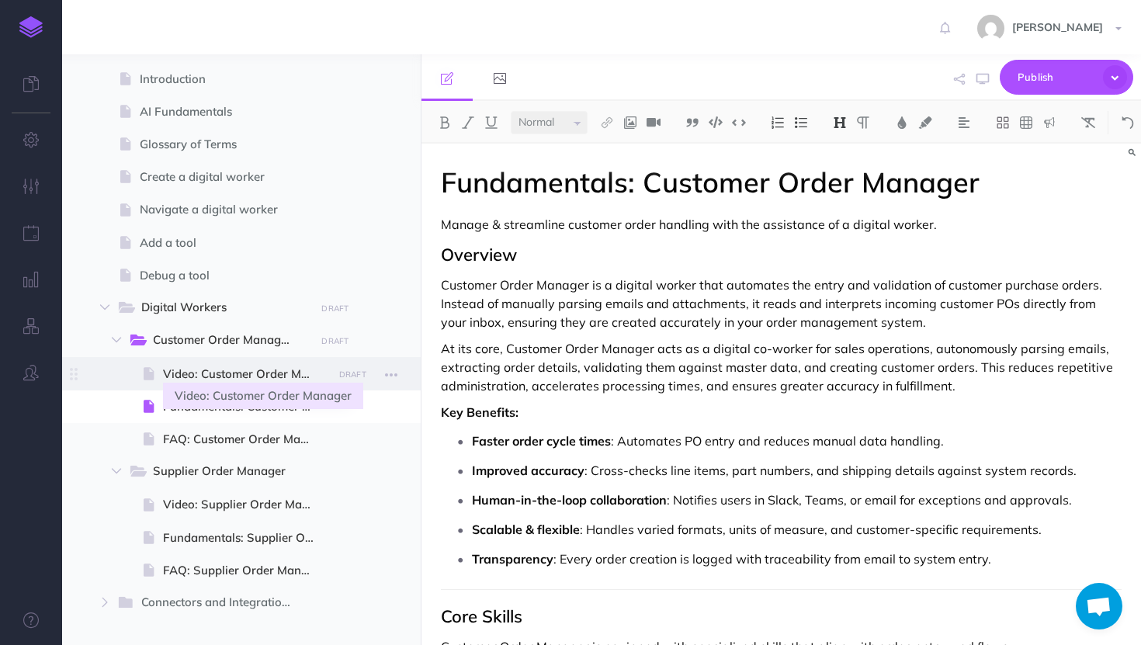
click at [216, 377] on span "Video: Customer Order Manager" at bounding box center [245, 374] width 165 height 19
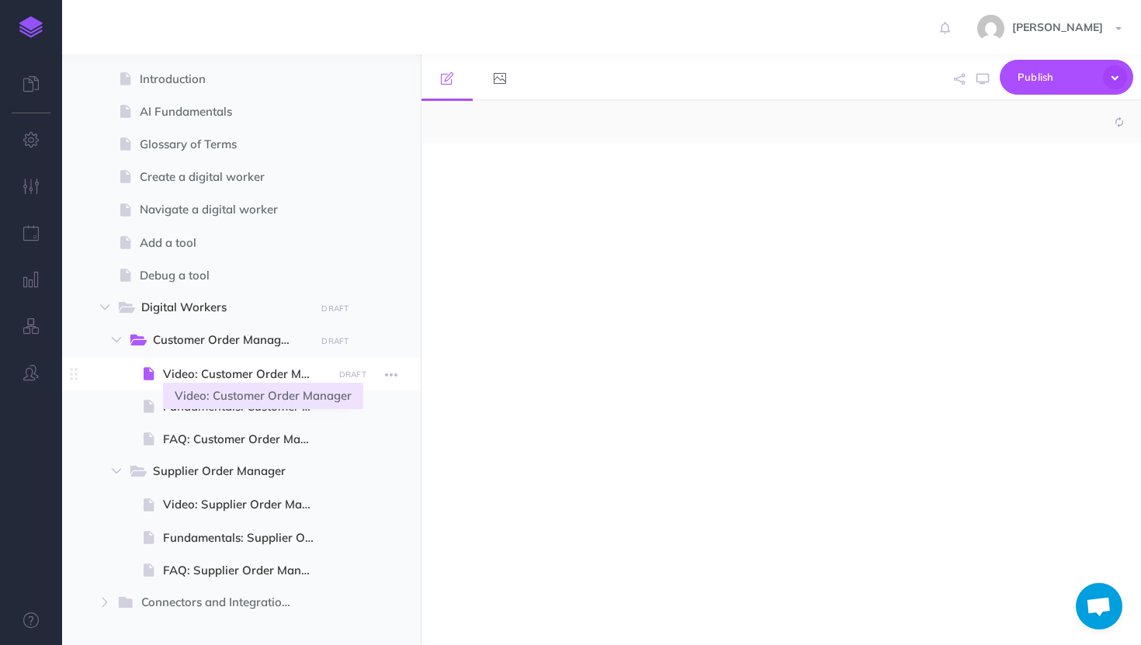
select select "null"
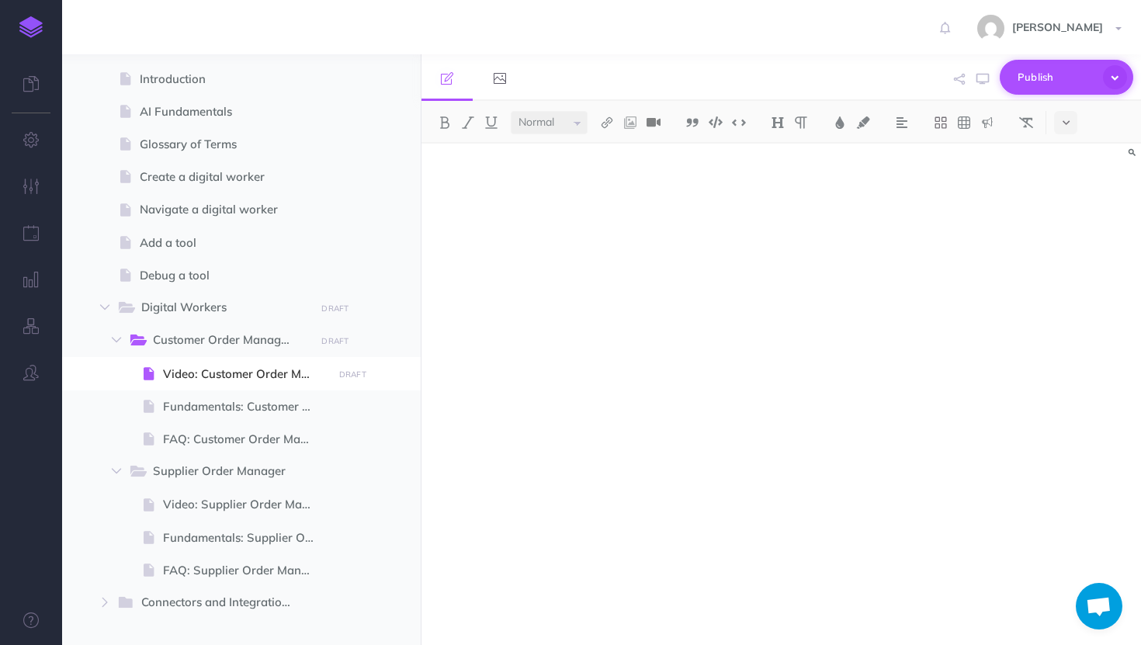
click at [1111, 69] on icon "button" at bounding box center [1115, 77] width 24 height 24
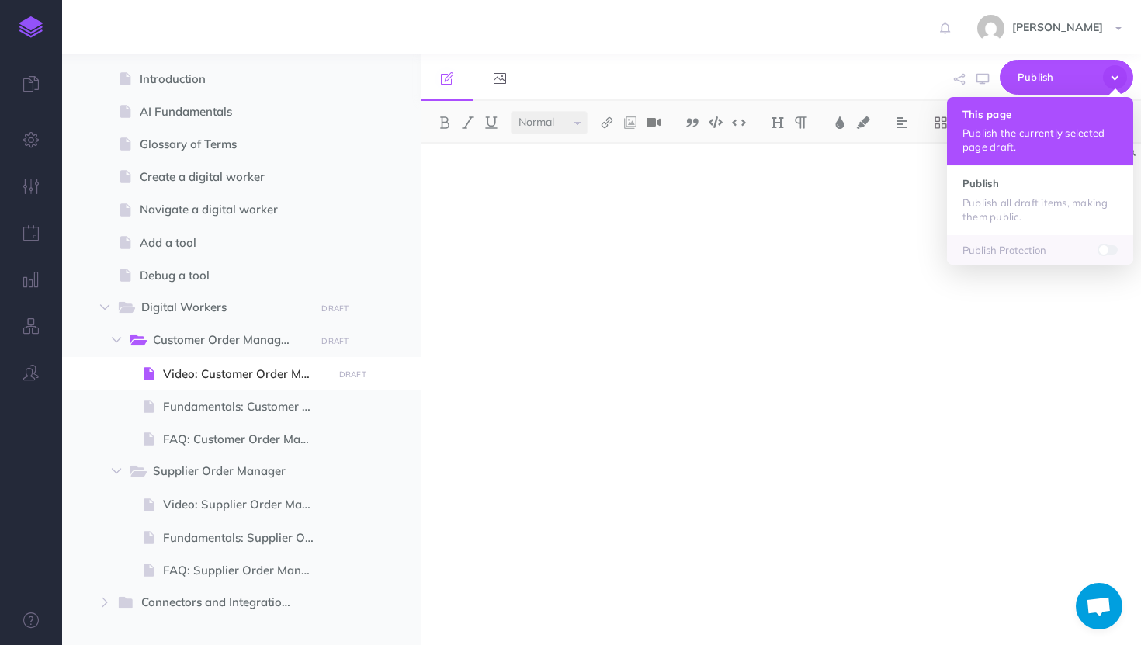
click at [1103, 147] on p "Publish the currently selected page draft." at bounding box center [1039, 140] width 155 height 28
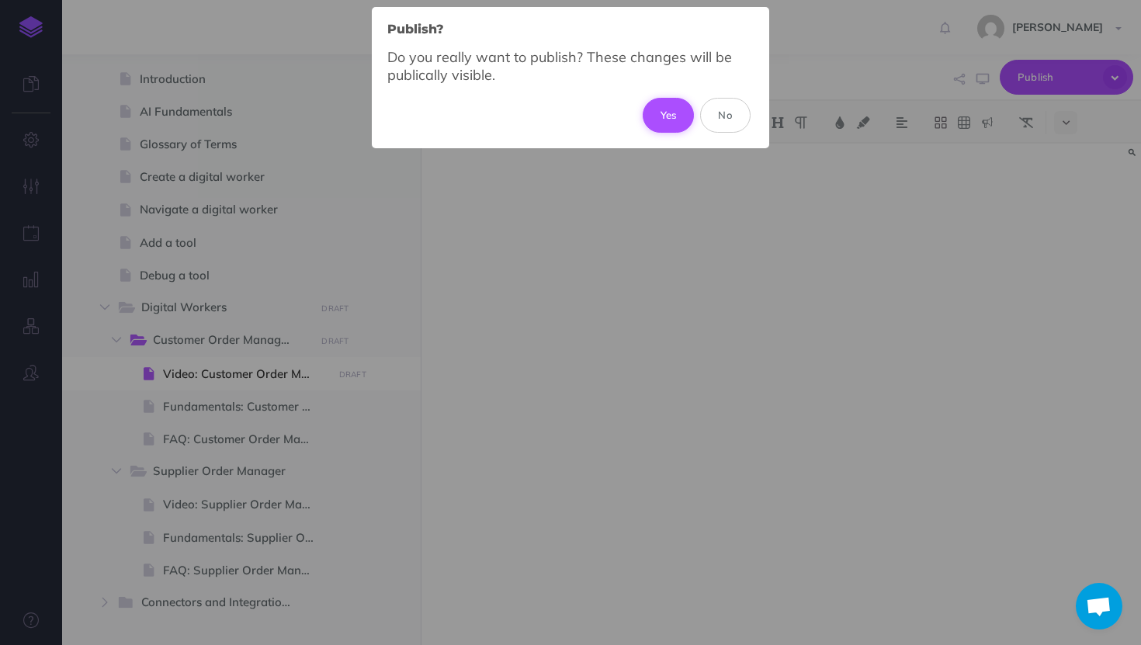
click at [664, 107] on button "Yes" at bounding box center [669, 115] width 52 height 34
